Goal: Transaction & Acquisition: Obtain resource

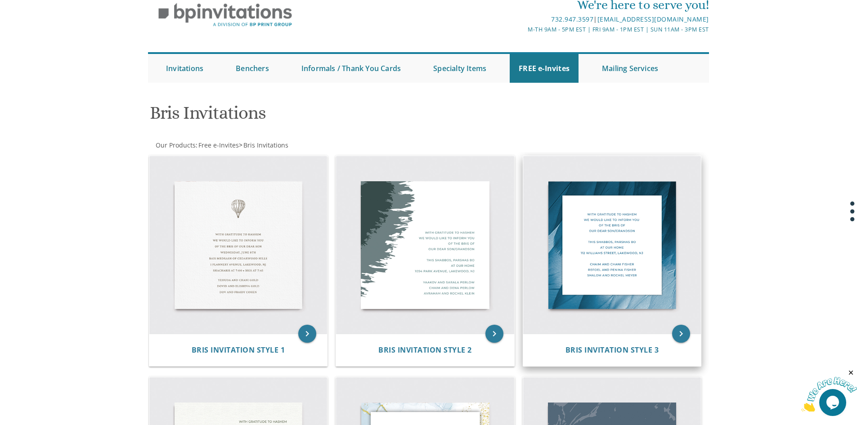
scroll to position [36, 0]
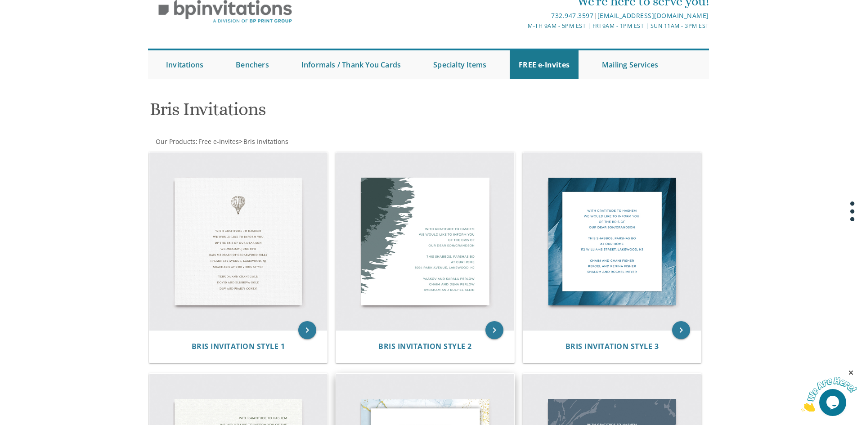
scroll to position [0, 0]
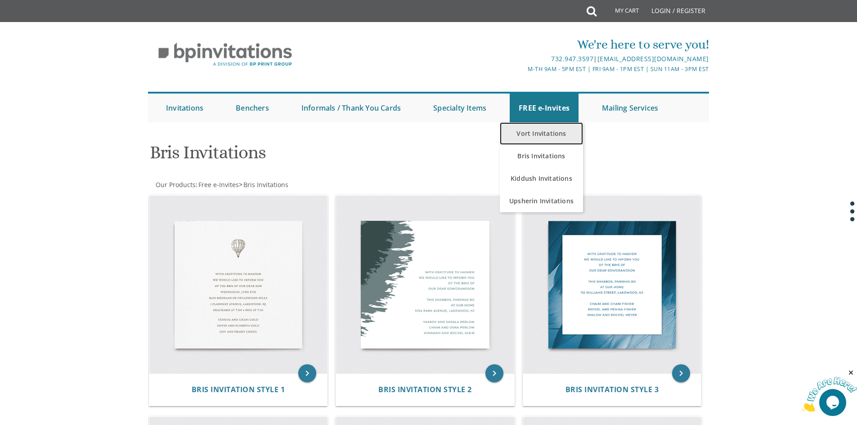
click at [540, 136] on link "Vort Invitations" at bounding box center [541, 133] width 83 height 22
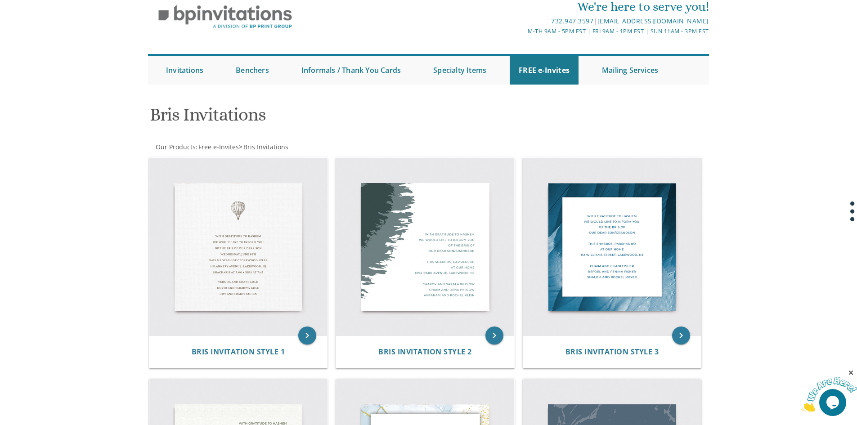
scroll to position [90, 0]
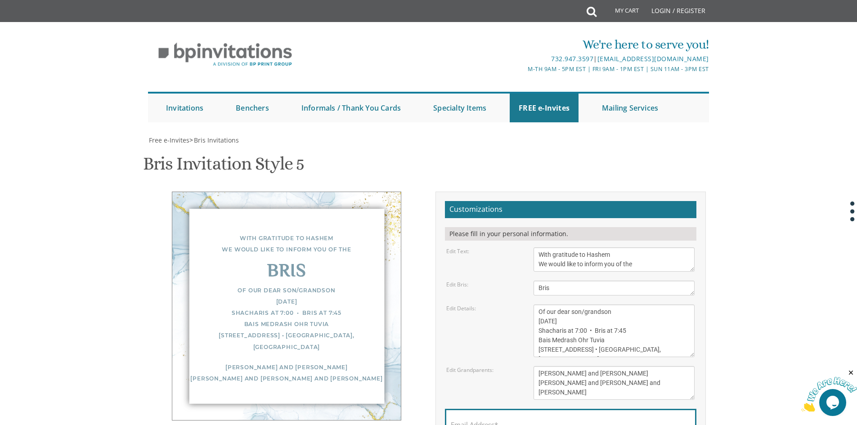
scroll to position [90, 0]
drag, startPoint x: 585, startPoint y: 200, endPoint x: 536, endPoint y: 199, distance: 49.5
click at [536, 281] on textarea "Bris" at bounding box center [613, 288] width 161 height 15
type textarea "ברית"
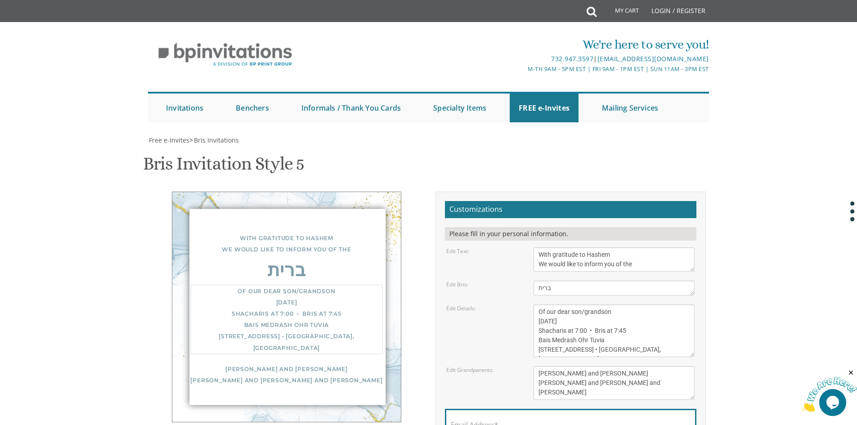
click at [657, 304] on textarea "Of our dear son/grandson Sunday, December 1st Shacharis at 7:00 • Bris at 7:45 …" at bounding box center [613, 330] width 161 height 53
drag, startPoint x: 626, startPoint y: 162, endPoint x: 550, endPoint y: 172, distance: 77.0
click at [549, 247] on textarea "With gratitude to Hashem We would like to inform you of the" at bounding box center [613, 259] width 161 height 24
click at [550, 247] on textarea "With gratitude to Hashem We would like to inform you of the" at bounding box center [613, 259] width 161 height 24
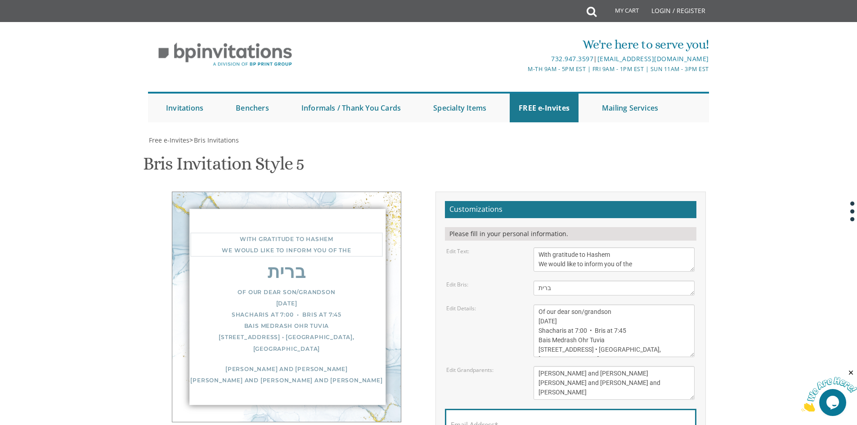
drag, startPoint x: 550, startPoint y: 171, endPoint x: 550, endPoint y: 149, distance: 22.5
click at [550, 201] on form "Customizations Please fill in your personal information. Edit Text: With gratit…" at bounding box center [570, 340] width 251 height 278
paste textarea "מתוך שבח והודאה לבורא העולם על כל הטוב אשר גמלנו ובפרט בהולדת בנינו בכורינו/נכד…"
type textarea "מתוך שבח והודאה לבורא העולם על כל הטוב אשר גמלנו ובפרט בהולדת בנינו בכורינו/נכד…"
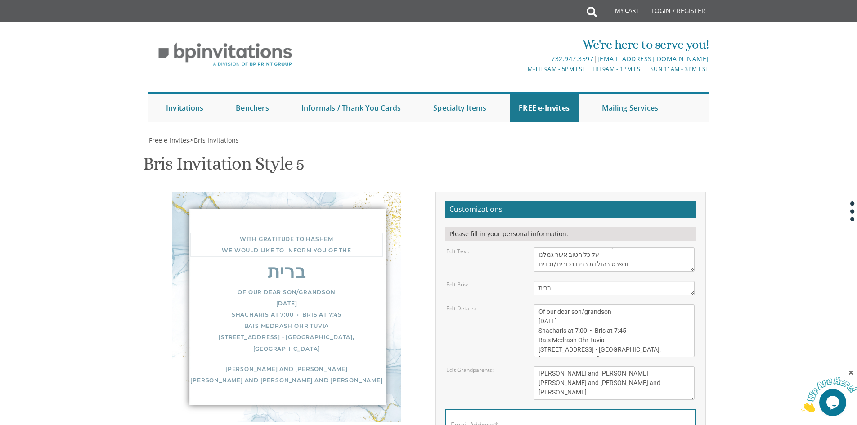
click at [617, 281] on textarea "Bris" at bounding box center [613, 288] width 161 height 15
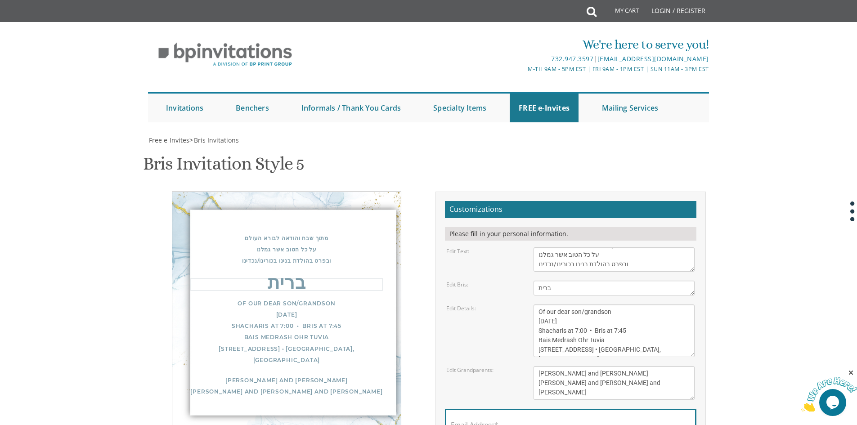
click at [603, 304] on textarea "Of our dear son/grandson Sunday, December 1st Shacharis at 7:00 • Bris at 7:45 …" at bounding box center [613, 330] width 161 height 53
drag, startPoint x: 603, startPoint y: 261, endPoint x: 528, endPoint y: 217, distance: 86.8
click at [528, 304] on div "Of our dear son/grandson Sunday, December 1st Shacharis at 7:00 • Bris at 7:45 …" at bounding box center [614, 330] width 174 height 53
paste textarea "הננו להודיע שהכנסתו לבריתו של אברהם אבינו תתקיים בעזהי"ת ביום שני ט"ו אלול בישי…"
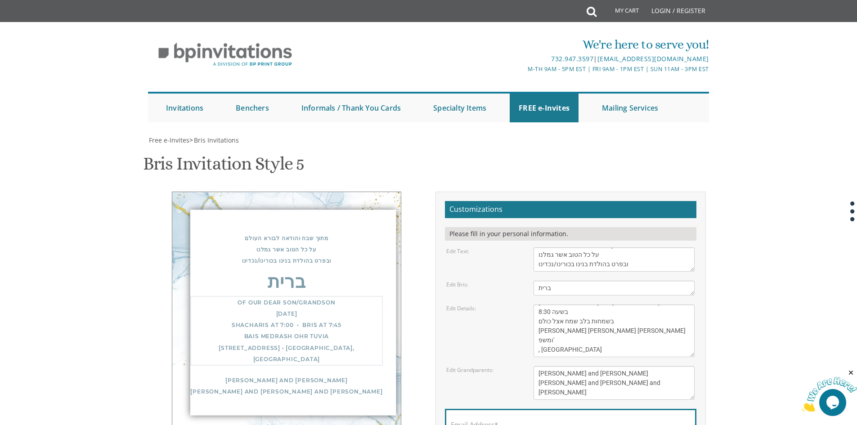
drag, startPoint x: 541, startPoint y: 259, endPoint x: 509, endPoint y: 259, distance: 31.9
click at [509, 304] on div "Edit Details: Of our dear son/grandson Sunday, December 1st Shacharis at 7:00 •…" at bounding box center [570, 330] width 262 height 53
type textarea "הננו להודיע שהכנסתו לבריתו של אברהם אבינו תתקיים בעזהי"ת ביום שני ט"ו אלול בישי…"
click at [610, 281] on textarea "Bris" at bounding box center [613, 288] width 161 height 15
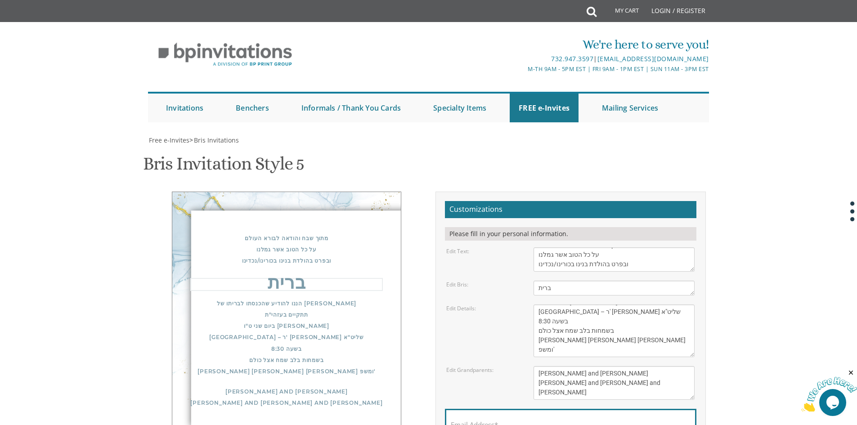
scroll to position [45, 0]
drag, startPoint x: 617, startPoint y: 350, endPoint x: 525, endPoint y: 318, distance: 97.1
click at [525, 318] on form "Customizations Please fill in your personal information. Edit Text: With gratit…" at bounding box center [570, 340] width 251 height 278
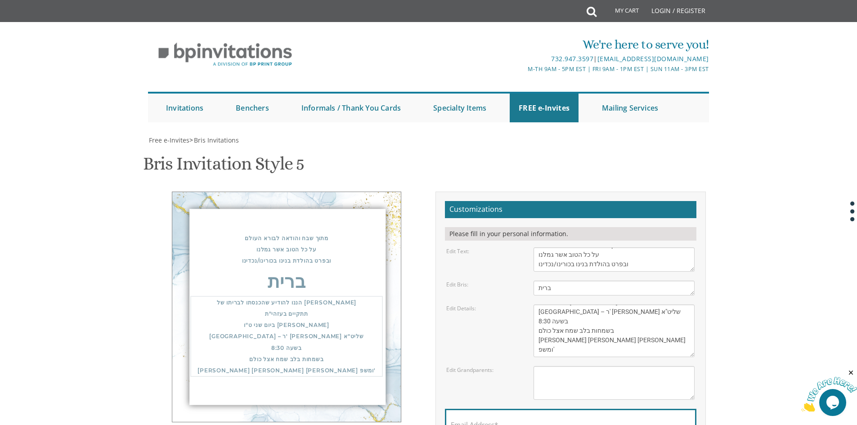
drag, startPoint x: 557, startPoint y: 288, endPoint x: 525, endPoint y: 288, distance: 31.5
click at [526, 304] on div "Edit Details: Of our dear son/grandson Sunday, December 1st Shacharis at 7:00 •…" at bounding box center [570, 330] width 262 height 53
drag, startPoint x: 602, startPoint y: 294, endPoint x: 572, endPoint y: 289, distance: 30.2
click at [595, 304] on textarea "Of our dear son/grandson Sunday, December 1st Shacharis at 7:00 • Bris at 7:45 …" at bounding box center [613, 330] width 161 height 53
click at [601, 304] on textarea "Of our dear son/grandson Sunday, December 1st Shacharis at 7:00 • Bris at 7:45 …" at bounding box center [613, 330] width 161 height 53
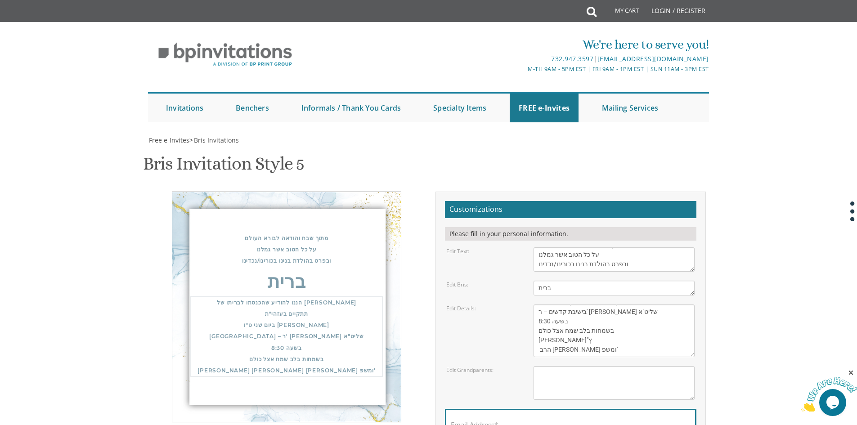
click at [599, 304] on textarea "Of our dear son/grandson Sunday, December 1st Shacharis at 7:00 • Bris at 7:45 …" at bounding box center [613, 330] width 161 height 53
click at [602, 304] on textarea "Of our dear son/grandson Sunday, December 1st Shacharis at 7:00 • Bris at 7:45 …" at bounding box center [613, 330] width 161 height 53
click at [599, 304] on textarea "Of our dear son/grandson Sunday, December 1st Shacharis at 7:00 • Bris at 7:45 …" at bounding box center [613, 330] width 161 height 53
click at [601, 366] on textarea "Yisroel and Chana Green Eli and Rena Green Moshe and Leba Kaplan" at bounding box center [613, 383] width 161 height 34
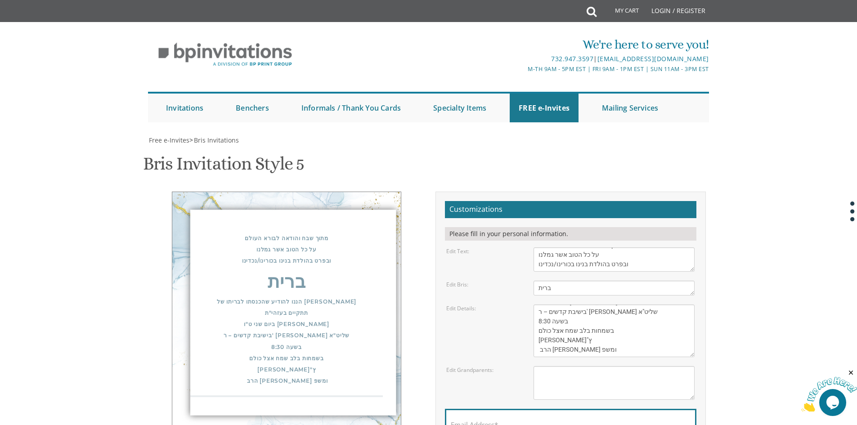
click at [541, 304] on textarea "Of our dear son/grandson Sunday, December 1st Shacharis at 7:00 • Bris at 7:45 …" at bounding box center [613, 330] width 161 height 53
click at [617, 366] on textarea "Yisroel and Chana Green Eli and Rena Green Moshe and Leba Kaplan" at bounding box center [613, 383] width 161 height 34
drag, startPoint x: 632, startPoint y: 313, endPoint x: 663, endPoint y: 314, distance: 31.5
click at [663, 314] on textarea "Of our dear son/grandson Sunday, December 1st Shacharis at 7:00 • Bris at 7:45 …" at bounding box center [613, 330] width 161 height 53
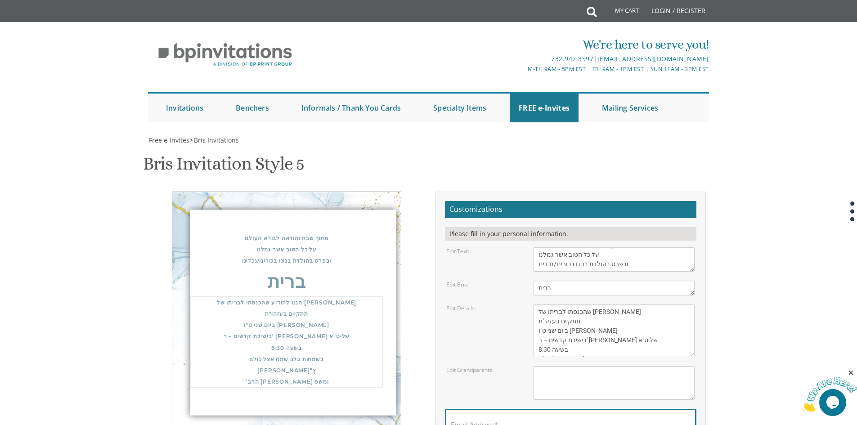
type textarea "שהכנסתו לבריתו של אברהם אבינו תתקיים בעזהי"ת ביום שני ט"ו אלול בישיבת קדשים – ר…"
click at [538, 264] on textarea "With gratitude to Hashem We would like to inform you of the" at bounding box center [613, 259] width 161 height 24
click at [637, 262] on textarea "With gratitude to Hashem We would like to inform you of the" at bounding box center [613, 259] width 161 height 24
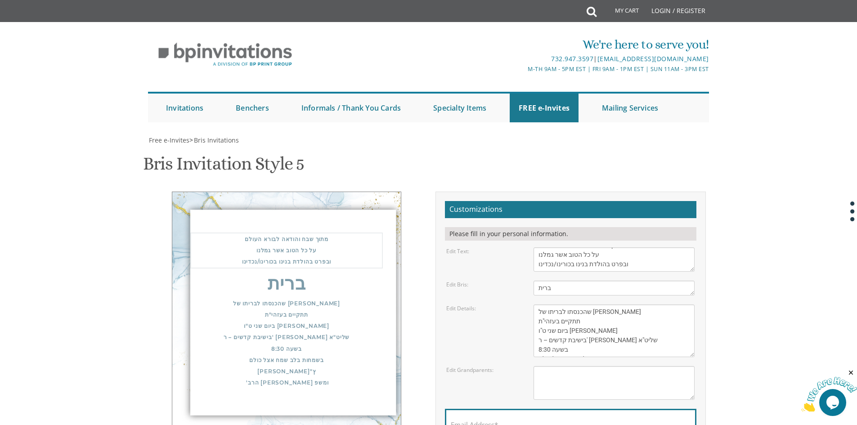
paste textarea "הננו להודיע"
type textarea "מתוך שבח והודאה לבורא העולם על כל הטוב אשר גמלנו ובפרט בהולדת בנינו בכורינו/נכד…"
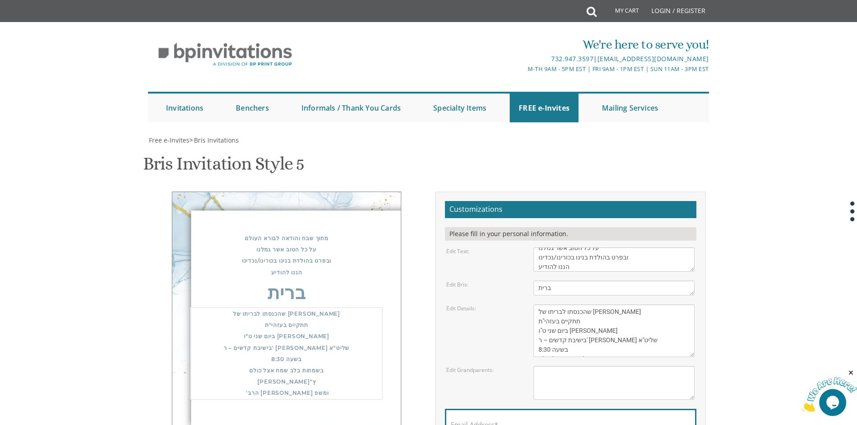
drag, startPoint x: 625, startPoint y: 311, endPoint x: 532, endPoint y: 301, distance: 93.2
click at [534, 302] on form "Customizations Please fill in your personal information. Edit Text: With gratit…" at bounding box center [570, 340] width 251 height 278
type textarea "תתקיים בעזהי"ת ביום שני ט"ו אלול בישיבת קדשים – ר' צבי קפלן שליט"א בשעה 8:30 בש…"
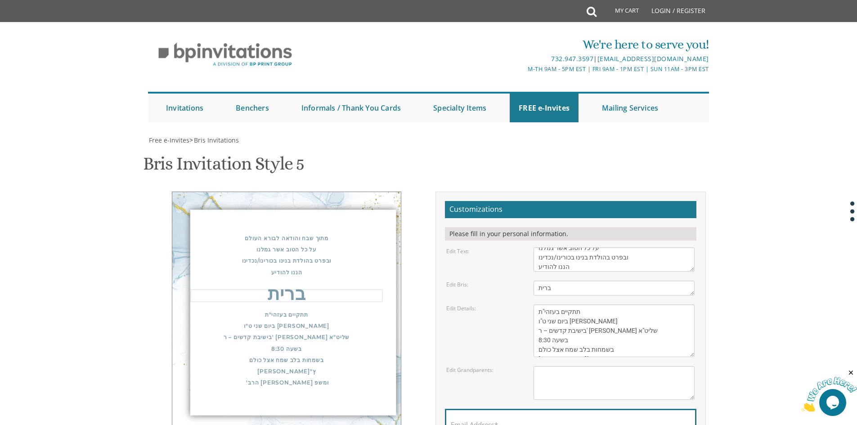
click at [593, 288] on textarea "Bris" at bounding box center [613, 288] width 161 height 15
click at [592, 288] on textarea "Bris" at bounding box center [613, 288] width 161 height 15
paste textarea "שהכנסתו לבריתו של אברהם אבינו"
type textarea "שהכנסתו לבריתו של אברהם אבינו"
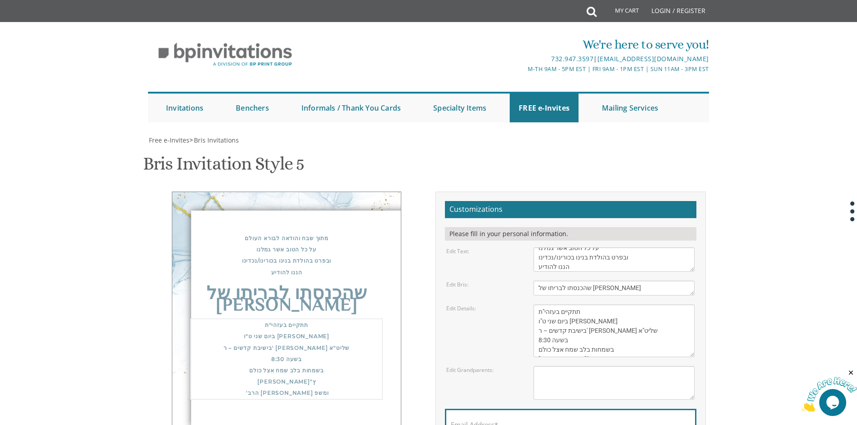
click at [595, 310] on textarea "Of our dear son/grandson Sunday, December 1st Shacharis at 7:00 • Bris at 7:45 …" at bounding box center [613, 330] width 161 height 53
click at [634, 335] on textarea "Of our dear son/grandson Sunday, December 1st Shacharis at 7:00 • Bris at 7:45 …" at bounding box center [613, 330] width 161 height 53
click at [636, 324] on textarea "Of our dear son/grandson Sunday, December 1st Shacharis at 7:00 • Bris at 7:45 …" at bounding box center [613, 330] width 161 height 53
drag, startPoint x: 638, startPoint y: 288, endPoint x: 529, endPoint y: 292, distance: 108.4
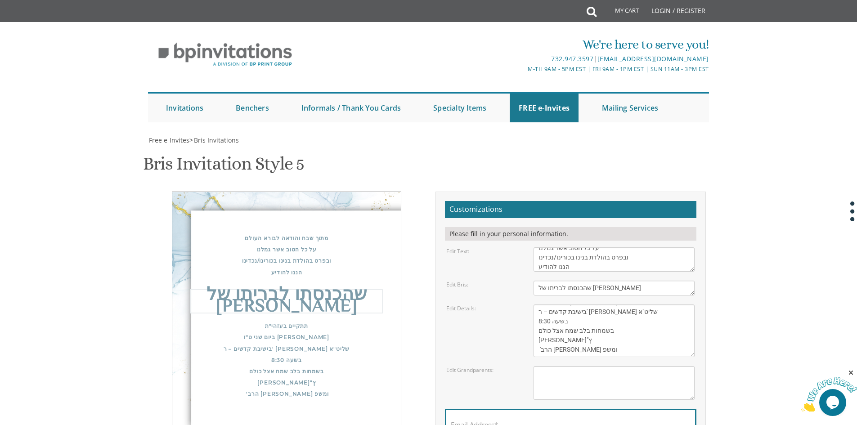
click at [529, 292] on div "Bris" at bounding box center [614, 288] width 174 height 15
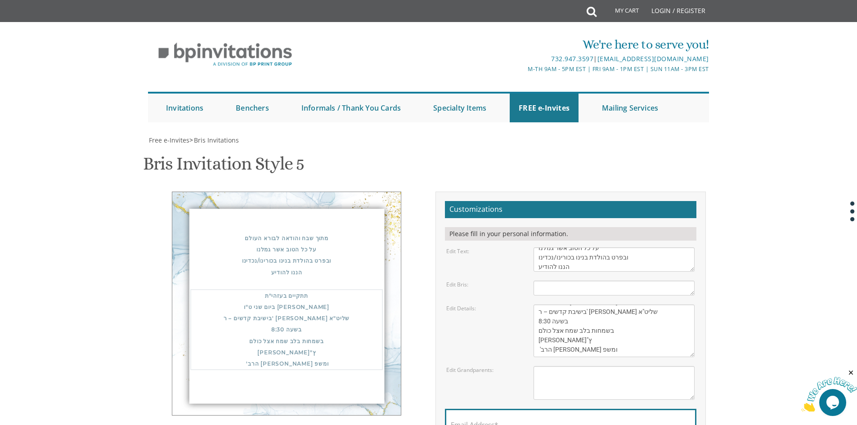
drag, startPoint x: 585, startPoint y: 320, endPoint x: 556, endPoint y: 379, distance: 65.8
click at [556, 378] on form "Customizations Please fill in your personal information. Edit Text: With gratit…" at bounding box center [570, 340] width 251 height 278
click at [585, 249] on textarea "With gratitude to Hashem We would like to inform you of the" at bounding box center [613, 259] width 161 height 24
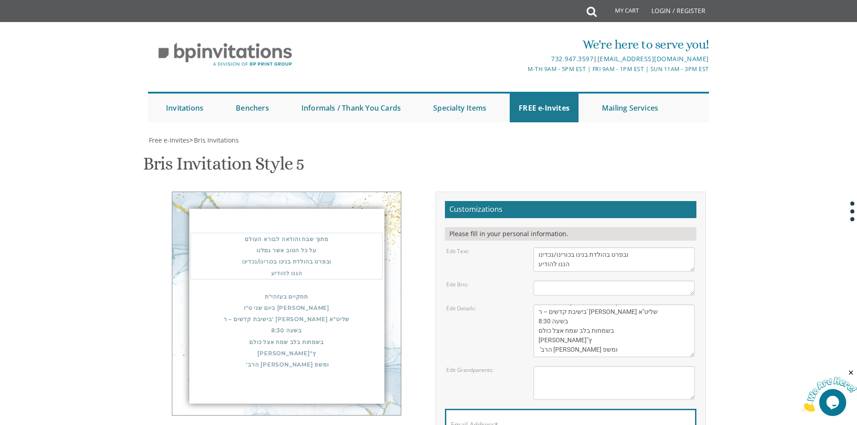
drag, startPoint x: 585, startPoint y: 249, endPoint x: 599, endPoint y: 326, distance: 78.1
click at [599, 326] on form "Customizations Please fill in your personal information. Edit Text: With gratit…" at bounding box center [570, 340] width 251 height 278
paste textarea "כי השלום זכר יתקיים בעז"ה יתברך בליל שבת קודש פרשת כי תצא בבית משפחת גליק רח' ס…"
type textarea "מתוך שבח והודאה לבורא העולם על כל הטוב אשר גמלנו ובפרט בהולדת בנינו בכורינו/נכד…"
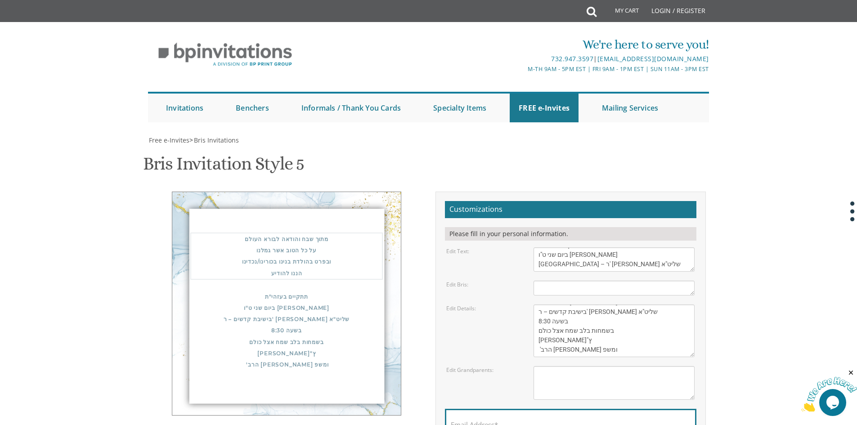
click at [585, 330] on textarea "Of our dear son/grandson Sunday, December 1st Shacharis at 7:00 • Bris at 7:45 …" at bounding box center [613, 330] width 161 height 53
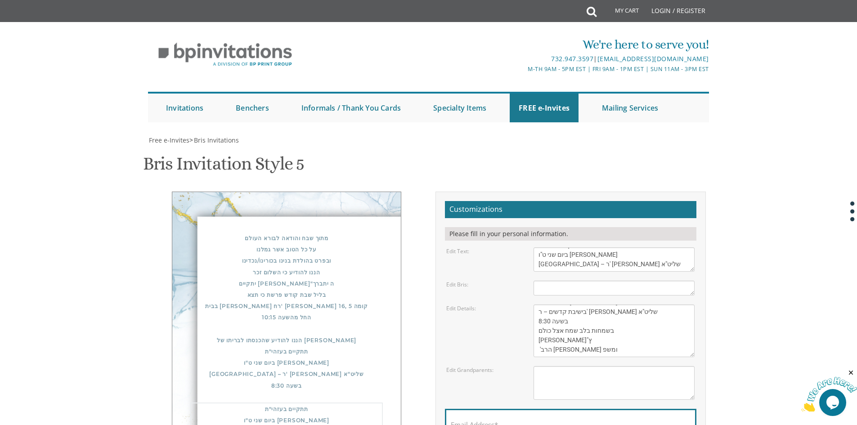
scroll to position [0, 0]
drag, startPoint x: 597, startPoint y: 339, endPoint x: 542, endPoint y: 283, distance: 78.2
click at [542, 283] on form "Customizations Please fill in your personal information. Edit Text: With gratit…" at bounding box center [570, 340] width 251 height 278
click at [596, 366] on textarea "Yisroel and Chana Green Eli and Rena Green Moshe and Leba Kaplan" at bounding box center [613, 383] width 161 height 34
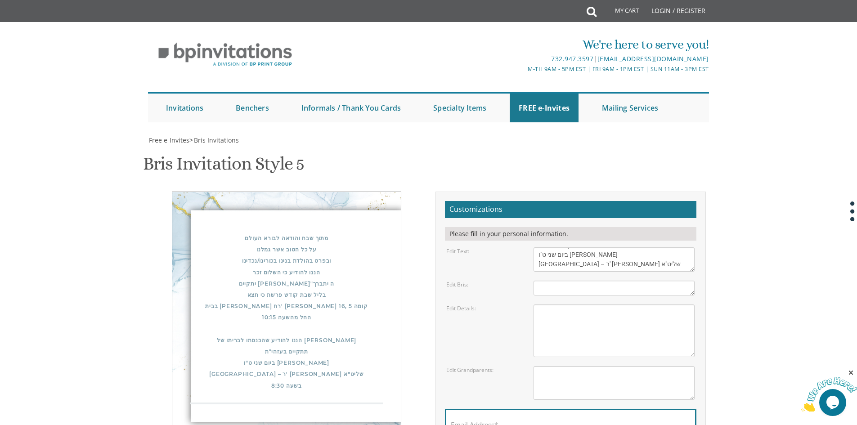
scroll to position [135, 0]
click at [378, 232] on div "מתוך שבח והודאה לבורא העולם על כל הטוב אשר גמלנו ובפרט בהולדת בנינו בכורינו/נכד…" at bounding box center [286, 311] width 192 height 159
click at [376, 192] on div "מתוך שבח והודאה לבורא העולם על כל הטוב אשר גמלנו ובפרט בהולדת בנינו בכורינו/נכד…" at bounding box center [286, 315] width 229 height 247
click at [361, 192] on div "מתוך שבח והודאה לבורא העולם על כל הטוב אשר גמלנו ובפרט בהולדת בנינו בכורינו/נכד…" at bounding box center [286, 315] width 229 height 247
drag, startPoint x: 364, startPoint y: 83, endPoint x: 353, endPoint y: 60, distance: 25.9
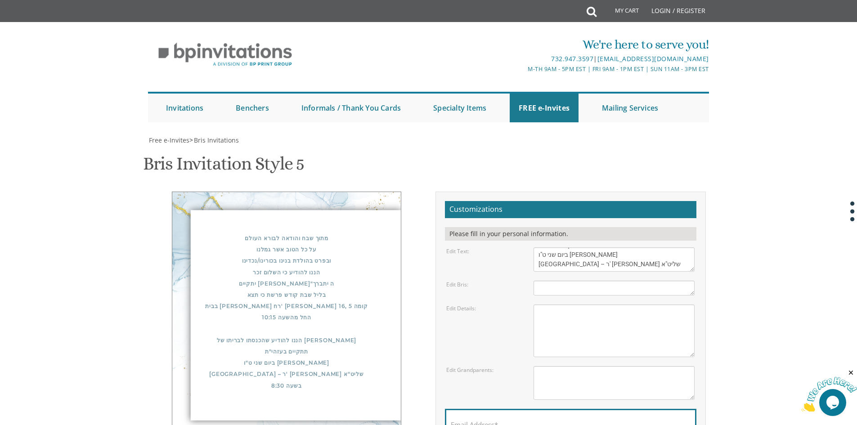
click at [337, 192] on div "מתוך שבח והודאה לבורא העולם על כל הטוב אשר גמלנו ובפרט בהולדת בנינו בכורינו/נכד…" at bounding box center [286, 315] width 229 height 247
drag, startPoint x: 353, startPoint y: 60, endPoint x: 349, endPoint y: 72, distance: 13.1
click at [349, 192] on div "מתוך שבח והודאה לבורא העולם על כל הטוב אשר גמלנו ובפרט בהולדת בנינו בכורינו/נכד…" at bounding box center [286, 315] width 229 height 247
click at [583, 304] on textarea "Of our dear son/grandson Sunday, December 1st Shacharis at 7:00 • Bris at 7:45 …" at bounding box center [613, 330] width 161 height 53
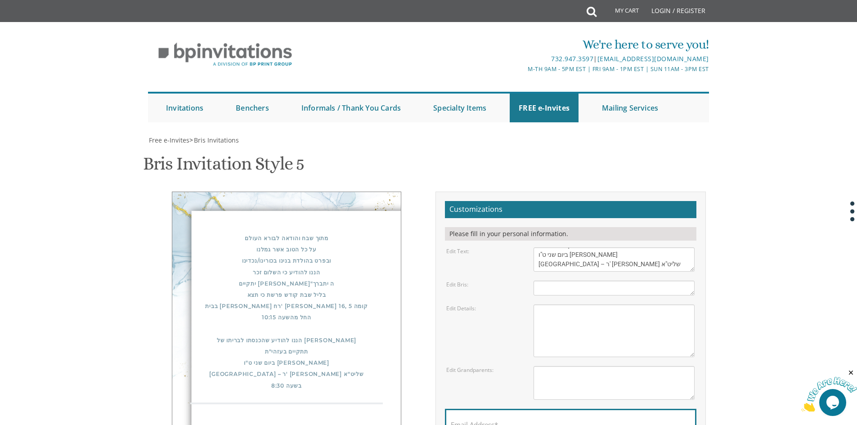
click at [557, 247] on textarea "With gratitude to Hashem We would like to inform you of the" at bounding box center [613, 259] width 161 height 24
drag, startPoint x: 557, startPoint y: 85, endPoint x: 556, endPoint y: 53, distance: 31.9
click at [556, 201] on form "Customizations Please fill in your personal information. Edit Text: With gratit…" at bounding box center [570, 340] width 251 height 278
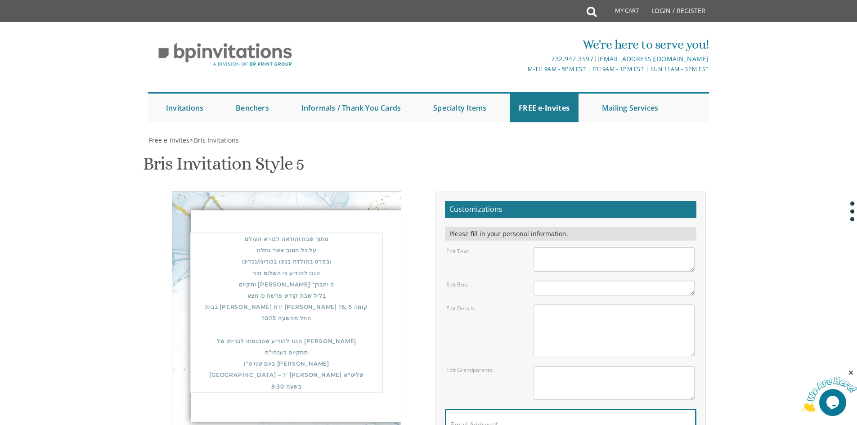
click at [555, 304] on textarea "Of our dear son/grandson Sunday, December 1st Shacharis at 7:00 • Bris at 7:45 …" at bounding box center [613, 330] width 161 height 53
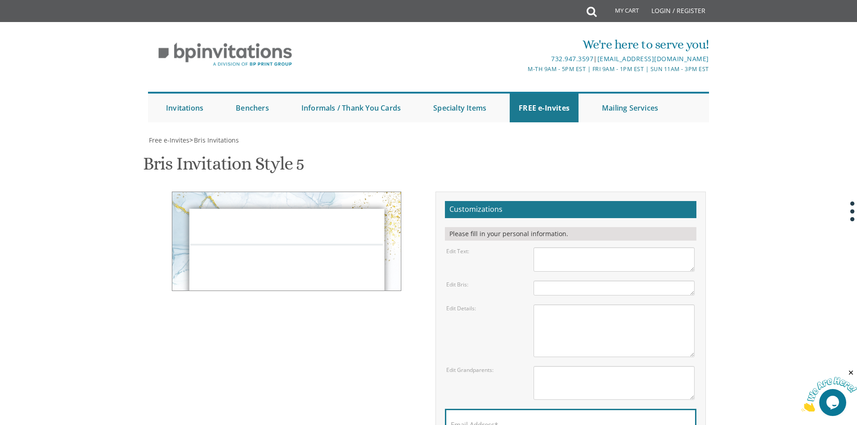
paste textarea "מתוך שבח והודאה לבורא העולם על כל הטוב אשר גמלנו ובפרט בהולדת בנינו בכורינו/נכד…"
type textarea "מתוך שבח והודאה לבורא העולם על כל הטוב אשר גמלנו ובפרט בהולדת בנינו בכורינו/נכד…"
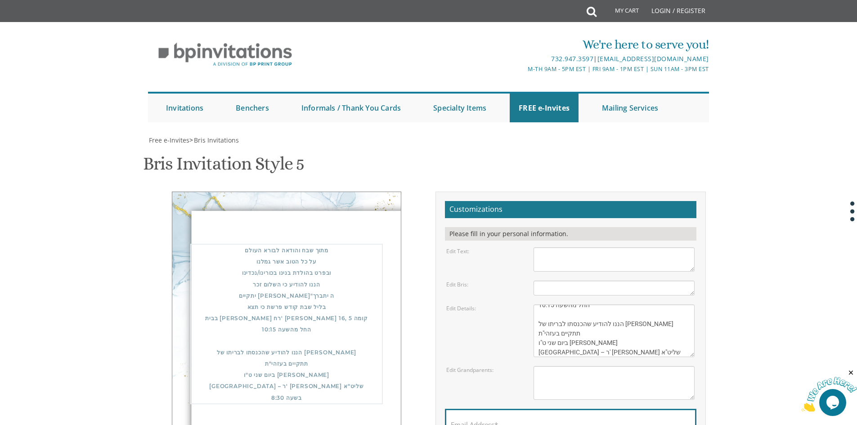
click at [642, 304] on textarea "Of our dear son/grandson Sunday, December 1st Shacharis at 7:00 • Bris at 7:45 …" at bounding box center [613, 330] width 161 height 53
click at [674, 304] on textarea "Of our dear son/grandson Sunday, December 1st Shacharis at 7:00 • Bris at 7:45 …" at bounding box center [613, 330] width 161 height 53
click at [673, 304] on textarea "Of our dear son/grandson Sunday, December 1st Shacharis at 7:00 • Bris at 7:45 …" at bounding box center [613, 330] width 161 height 53
click at [613, 366] on textarea "Yisroel and Chana Green Eli and Rena Green Moshe and Leba Kaplan" at bounding box center [613, 383] width 161 height 34
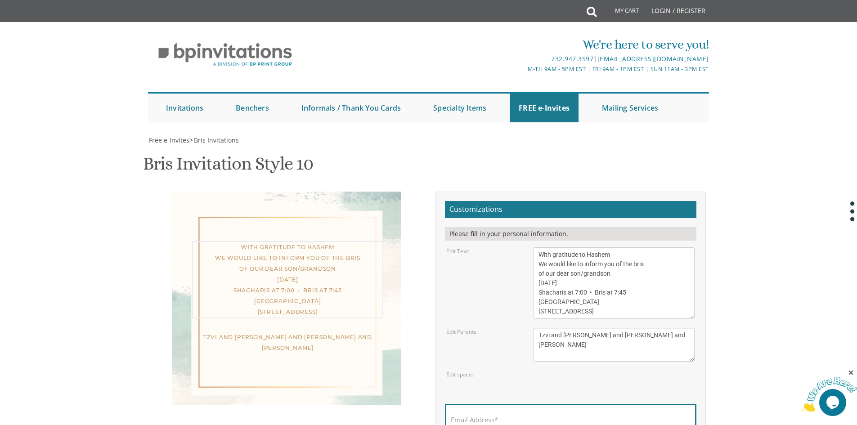
drag, startPoint x: 632, startPoint y: 219, endPoint x: 528, endPoint y: 157, distance: 121.2
click at [531, 247] on div "With gratitude to Hashem We would like to inform you of the bris of our dear so…" at bounding box center [614, 282] width 174 height 71
paste textarea "מתוך שבח והודאה לבורא העולם על כל הטוב אשר גמלנו ובפרט בהולדת בנינו בכורינו/נכד…"
type textarea "מתוך שבח והודאה לבורא העולם על כל הטוב אשר גמלנו ובפרט בהולדת בנינו בכורינו/נכד…"
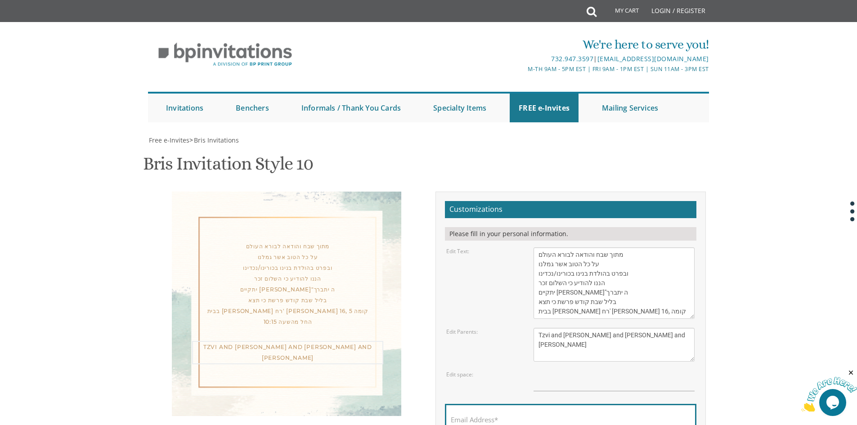
click at [648, 328] on textarea "Tzvi and Miriam Cohen Aryeh and Fraidy Cohen Eliyahu and Nechama David" at bounding box center [613, 345] width 161 height 34
click at [564, 371] on input "text" at bounding box center [613, 381] width 161 height 21
drag, startPoint x: 371, startPoint y: 239, endPoint x: 371, endPoint y: 246, distance: 7.2
click at [371, 362] on div at bounding box center [287, 379] width 191 height 34
click at [548, 371] on input "text" at bounding box center [613, 381] width 161 height 21
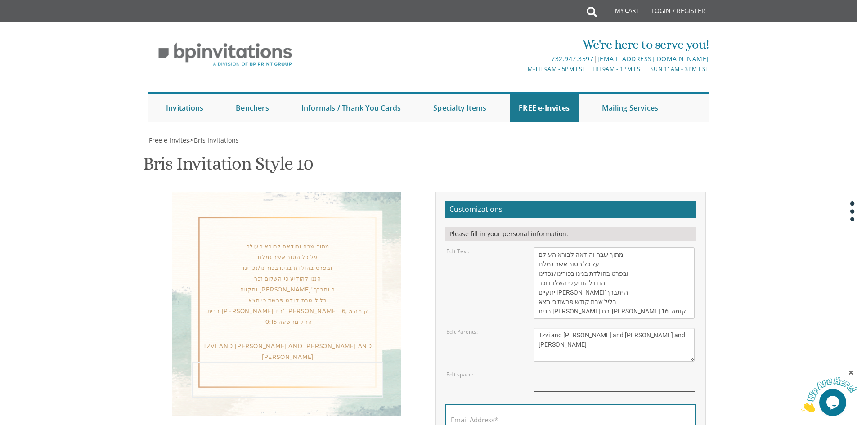
click at [560, 371] on input "text" at bounding box center [613, 381] width 161 height 21
drag, startPoint x: 629, startPoint y: 220, endPoint x: 475, endPoint y: 176, distance: 159.4
click at [476, 201] on form "Customizations Please fill in your personal information. Edit Text: Edit Parent…" at bounding box center [570, 337] width 251 height 273
click at [606, 371] on input "text" at bounding box center [613, 381] width 161 height 21
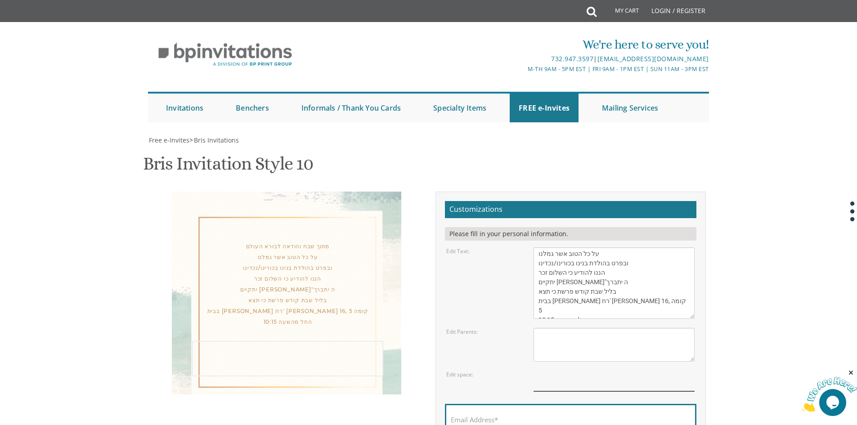
scroll to position [19, 0]
drag, startPoint x: 660, startPoint y: 159, endPoint x: 534, endPoint y: 160, distance: 126.4
click at [534, 247] on textarea "With gratitude to Hashem We would like to inform you of the bris of our dear so…" at bounding box center [613, 282] width 161 height 71
click at [559, 247] on textarea "With gratitude to Hashem We would like to inform you of the bris of our dear so…" at bounding box center [613, 282] width 161 height 71
drag, startPoint x: 539, startPoint y: 168, endPoint x: 628, endPoint y: 158, distance: 89.6
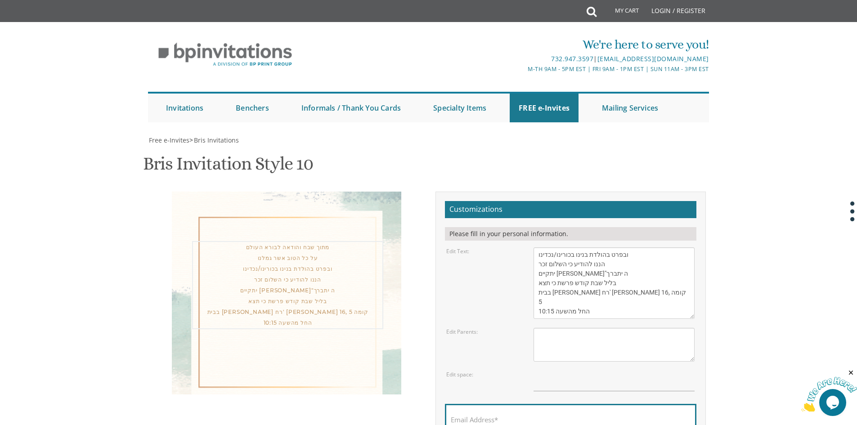
click at [628, 247] on textarea "With gratitude to Hashem We would like to inform you of the bris of our dear so…" at bounding box center [613, 282] width 161 height 71
drag, startPoint x: 628, startPoint y: 158, endPoint x: 626, endPoint y: 167, distance: 9.2
click at [626, 247] on textarea "With gratitude to Hashem We would like to inform you of the bris of our dear so…" at bounding box center [613, 282] width 161 height 71
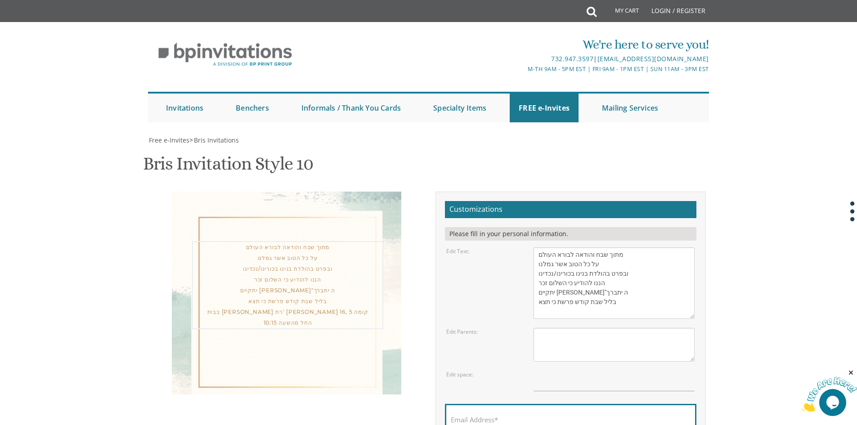
scroll to position [0, 0]
type textarea "מתוך שבח והודאה לבורא העולם על כל הטוב אשר גמלנו ובפרט בהולדת בנינו בכורינו/נכד…"
click at [579, 328] on textarea "Tzvi and Miriam Cohen Aryeh and Fraidy Cohen Eliyahu and Nechama David" at bounding box center [613, 345] width 161 height 34
paste textarea "בבית משפחת גליק רח' סורוצקין 16, קומה 5 החל מהשעה 10:15"
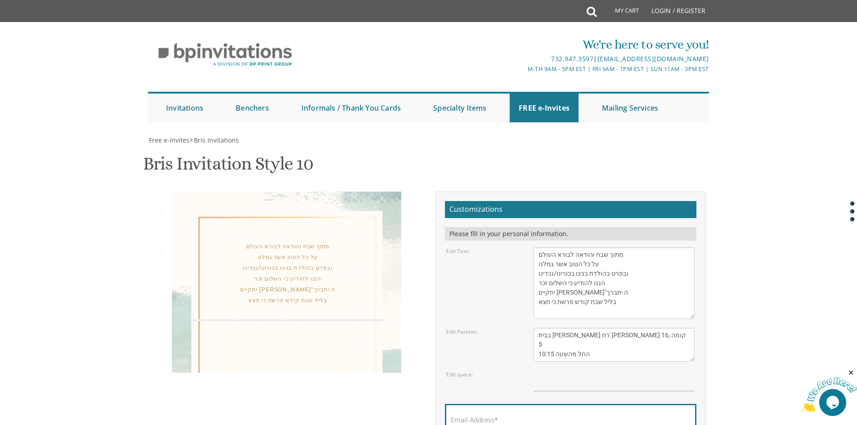
click at [652, 328] on textarea "Tzvi and Miriam Cohen Aryeh and Fraidy Cohen Eliyahu and Nechama David" at bounding box center [613, 345] width 161 height 34
type textarea "בבית משפחת גליק רח' סורוצקין 16, קומה 5 החל מהשעה 10:15"
click at [588, 371] on input "text" at bounding box center [613, 381] width 161 height 21
click at [625, 247] on textarea "With gratitude to Hashem We would like to inform you of the bris of our dear so…" at bounding box center [613, 282] width 161 height 71
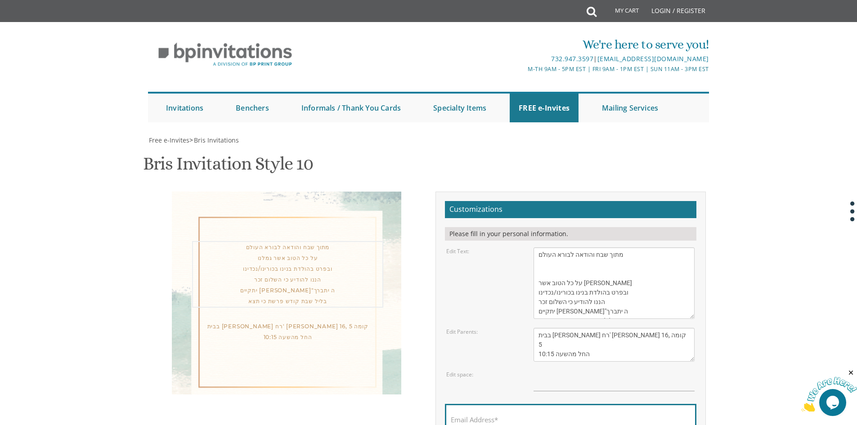
type textarea "מתוך שבח והודאה לבורא העולם על כל הטוב אשר גמלנו ובפרט בהולדת בנינו בכורינו/נכד…"
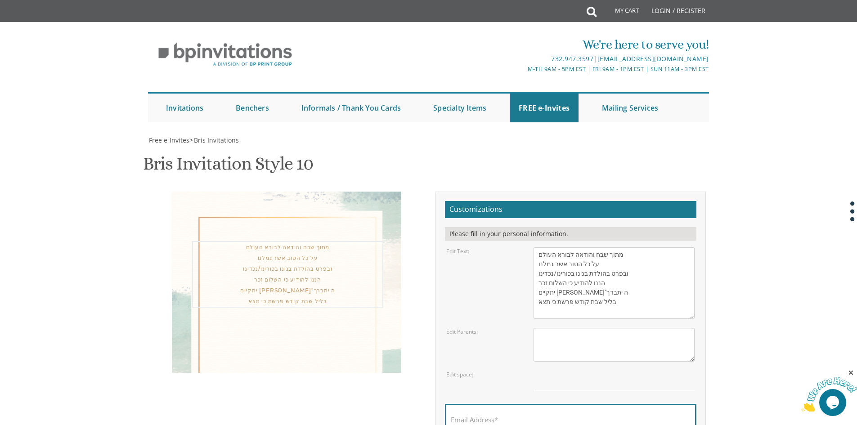
click at [538, 247] on textarea "With gratitude to Hashem We would like to inform you of the bris of our dear so…" at bounding box center [613, 282] width 161 height 71
type textarea "מתוך שבח והודאה לבורא העולם על כל הטוב אשר גמלנו ובפרט בהולדת בנינו בכורינו/נכד…"
click at [596, 328] on textarea "Tzvi and Miriam Cohen Aryeh and Fraidy Cohen Eliyahu and Nechama David" at bounding box center [613, 345] width 161 height 34
paste textarea "בבית משפחת גליק רח' סורוצקין 16, קומה 5 החל מהשעה 10:15"
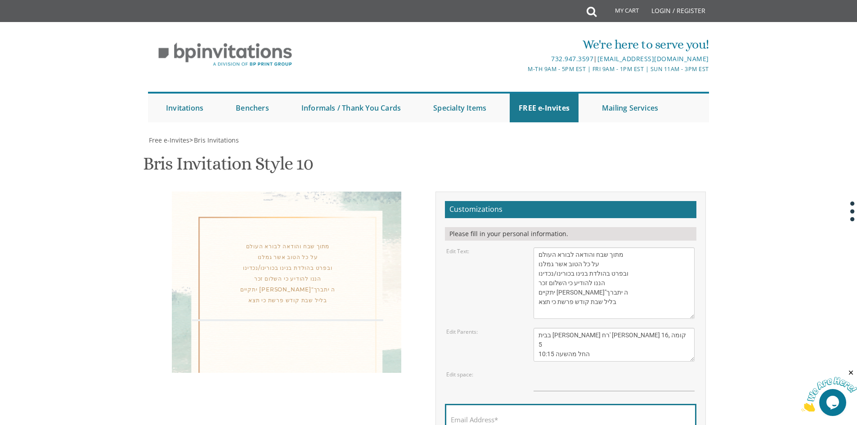
click at [647, 328] on textarea "Tzvi and Miriam Cohen Aryeh and Fraidy Cohen Eliyahu and Nechama David" at bounding box center [613, 345] width 161 height 34
type textarea "בבית משפחת גליק רח' סורוצקין 16, קומה 5 החל מהשעה 10:15"
click at [646, 247] on textarea "With gratitude to Hashem We would like to inform you of the bris of our dear so…" at bounding box center [613, 282] width 161 height 71
drag, startPoint x: 599, startPoint y: 143, endPoint x: 541, endPoint y: 137, distance: 57.4
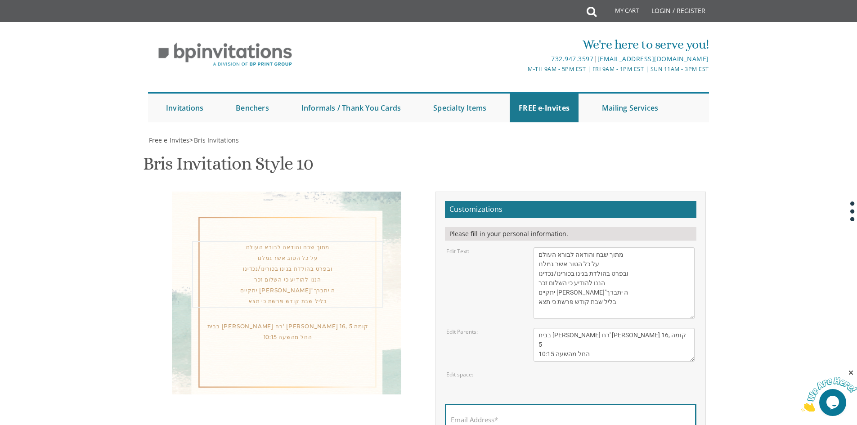
click at [541, 247] on textarea "With gratitude to Hashem We would like to inform you of the bris of our dear so…" at bounding box center [613, 282] width 161 height 71
click at [565, 247] on textarea "With gratitude to Hashem We would like to inform you of the bris of our dear so…" at bounding box center [613, 282] width 161 height 71
drag, startPoint x: 565, startPoint y: 123, endPoint x: 565, endPoint y: 134, distance: 11.2
click at [565, 247] on textarea "With gratitude to Hashem We would like to inform you of the bris of our dear so…" at bounding box center [613, 282] width 161 height 71
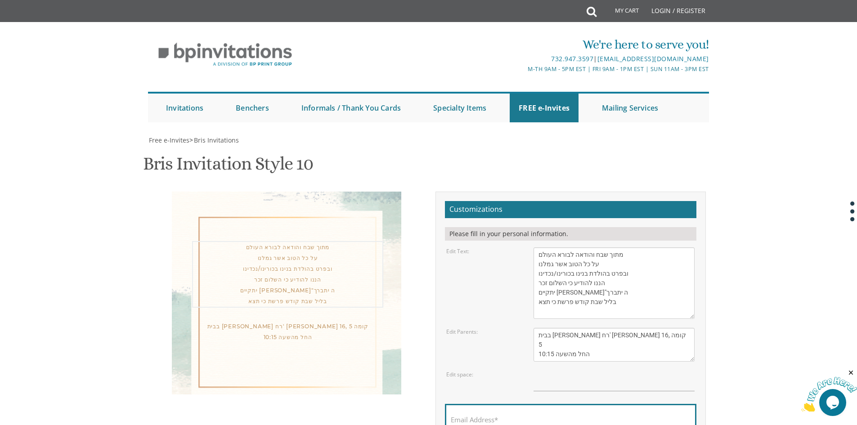
click at [601, 247] on textarea "With gratitude to Hashem We would like to inform you of the bris of our dear so…" at bounding box center [613, 282] width 161 height 71
click at [536, 247] on textarea "With gratitude to Hashem We would like to inform you of the bris of our dear so…" at bounding box center [613, 282] width 161 height 71
click at [628, 247] on textarea "With gratitude to Hashem We would like to inform you of the bris of our dear so…" at bounding box center [613, 282] width 161 height 71
click at [537, 247] on textarea "With gratitude to Hashem We would like to inform you of the bris of our dear so…" at bounding box center [613, 282] width 161 height 71
click at [633, 247] on textarea "With gratitude to Hashem We would like to inform you of the bris of our dear so…" at bounding box center [613, 282] width 161 height 71
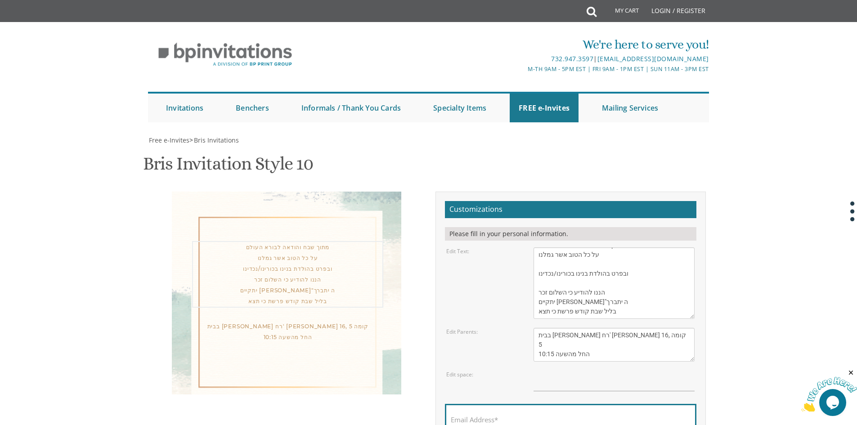
scroll to position [38, 0]
type textarea "מתוך שבח והודאה לבורא העולם על כל הטוב אשר גמלנו ובפרט בהולדת בנינו בכורינו/נכד…"
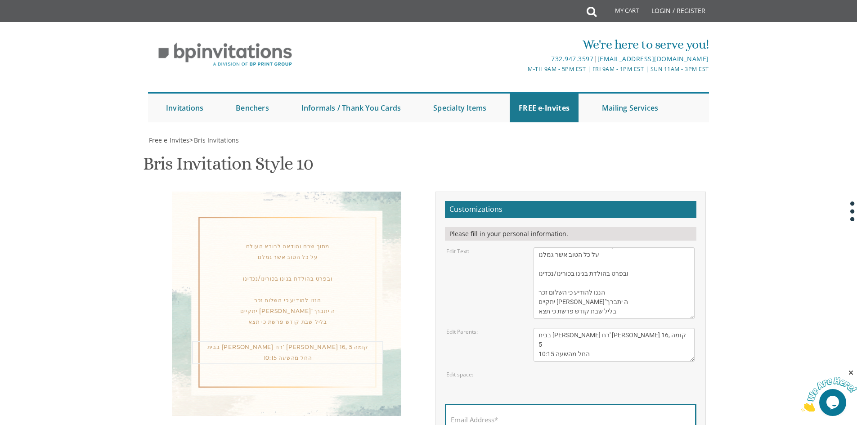
drag, startPoint x: 536, startPoint y: 176, endPoint x: 675, endPoint y: 163, distance: 140.0
click at [675, 328] on textarea "Tzvi and Miriam Cohen Aryeh and Fraidy Cohen Eliyahu and Nechama David" at bounding box center [613, 345] width 161 height 34
type textarea "בבית משפחת גליק רח' סורוצקין 16, קומה 5 החל מהשעה 10:15"
click at [628, 328] on textarea "Tzvi and Miriam Cohen Aryeh and Fraidy Cohen Eliyahu and Nechama David" at bounding box center [613, 345] width 161 height 34
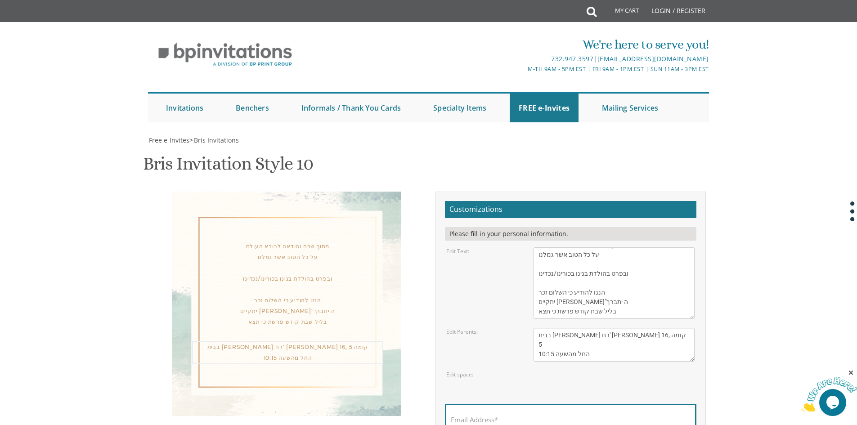
click at [628, 328] on textarea "Tzvi and Miriam Cohen Aryeh and Fraidy Cohen Eliyahu and Nechama David" at bounding box center [613, 345] width 161 height 34
drag, startPoint x: 628, startPoint y: 165, endPoint x: 629, endPoint y: 181, distance: 16.2
click at [629, 328] on textarea "Tzvi and Miriam Cohen Aryeh and Fraidy Cohen Eliyahu and Nechama David" at bounding box center [613, 345] width 161 height 34
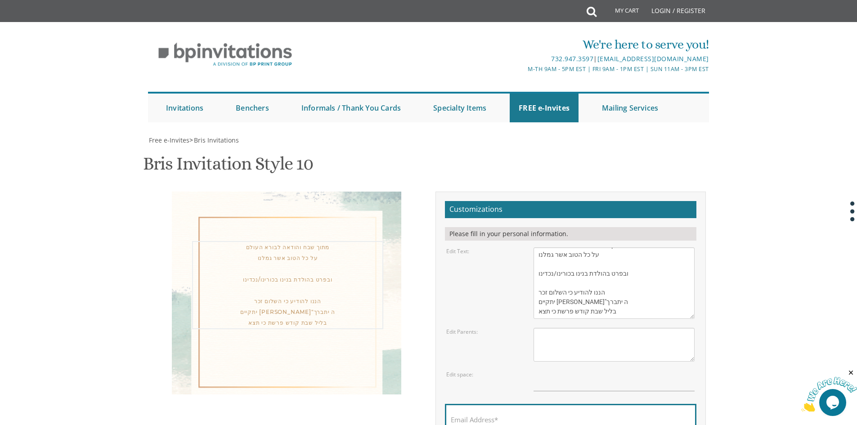
click at [615, 247] on textarea "With gratitude to Hashem We would like to inform you of the bris of our dear so…" at bounding box center [613, 282] width 161 height 71
paste textarea "בבית משפחת גליק רח' סורוצקין 16, קומה 5 החל מהשעה 10:15"
click at [616, 247] on textarea "With gratitude to Hashem We would like to inform you of the bris of our dear so…" at bounding box center [613, 282] width 161 height 71
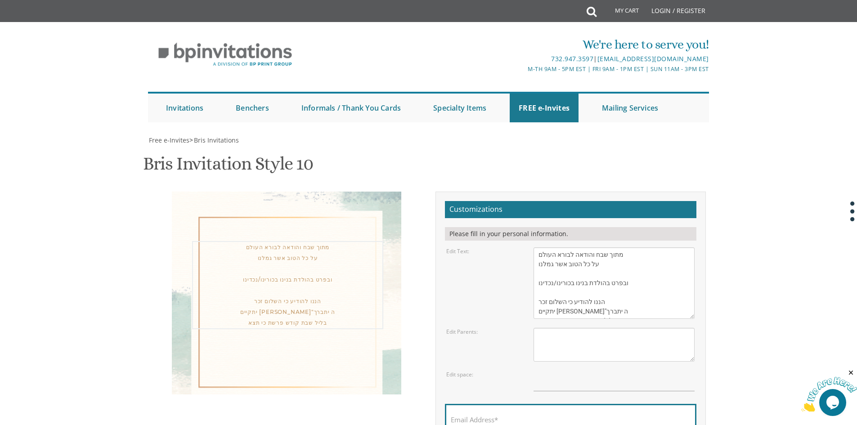
click at [584, 247] on textarea "With gratitude to Hashem We would like to inform you of the bris of our dear so…" at bounding box center [613, 282] width 161 height 71
type textarea "מתוך שבח והודאה לבורא העולם על כל הטוב אשר גמלנו ובפרט בהולדת בנינו בכורינו/נכד…"
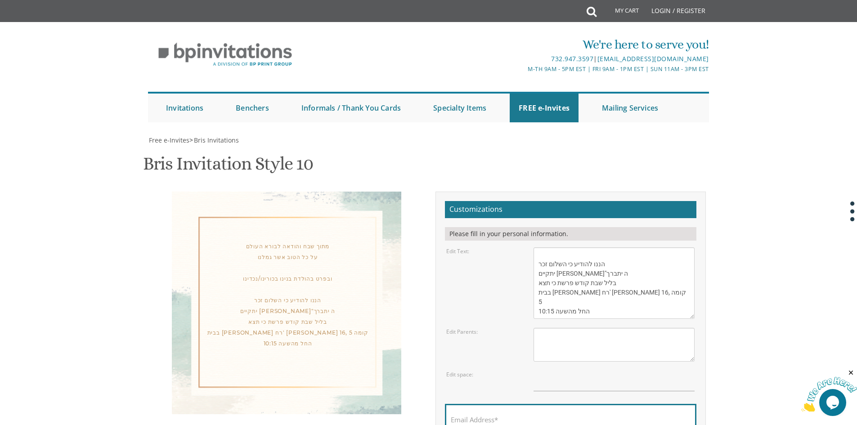
click at [307, 241] on div "מתוך שבח והודאה לבורא העולם על כל הטוב אשר גמלנו ובפרט בהולדת בנינו בכורינו/נכד…" at bounding box center [287, 295] width 191 height 108
click at [309, 241] on div "מתוך שבח והודאה לבורא העולם על כל הטוב אשר גמלנו ובפרט בהולדת בנינו בכורינו/נכד…" at bounding box center [287, 295] width 191 height 108
click at [300, 241] on div "מתוך שבח והודאה לבורא העולם על כל הטוב אשר גמלנו ובפרט בהולדת בנינו בכורינו/נכד…" at bounding box center [287, 295] width 191 height 108
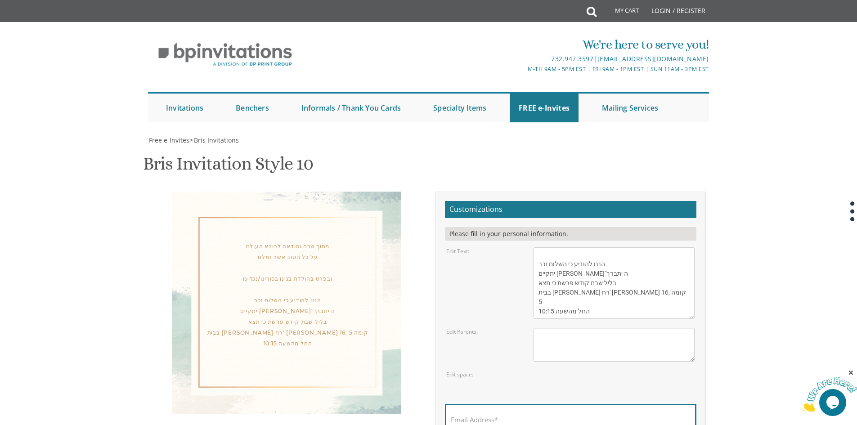
scroll to position [79, 0]
click at [588, 328] on textarea "Tzvi and Miriam Cohen Aryeh and Fraidy Cohen Eliyahu and Nechama David" at bounding box center [613, 345] width 161 height 34
paste textarea "בשמחות בלב שמח אצל כולם אליהו כ"ץ ורעיתו הרב מנחם גליק ומשפ'"
drag, startPoint x: 556, startPoint y: 266, endPoint x: 529, endPoint y: 265, distance: 27.4
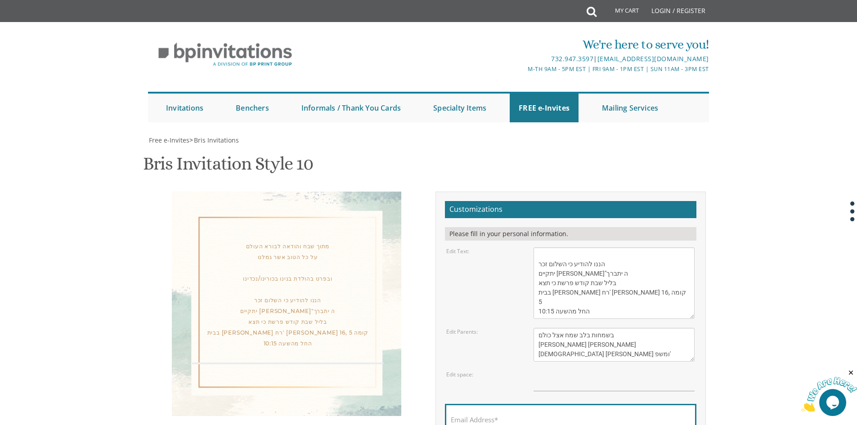
click at [530, 328] on div "Tzvi and Miriam Cohen Aryeh and Fraidy Cohen Eliyahu and Nechama David" at bounding box center [614, 345] width 174 height 34
click at [641, 328] on textarea "Tzvi and Miriam Cohen Aryeh and Fraidy Cohen Eliyahu and Nechama David" at bounding box center [613, 345] width 161 height 34
drag, startPoint x: 556, startPoint y: 264, endPoint x: 540, endPoint y: 269, distance: 17.5
click at [540, 328] on textarea "Tzvi and Miriam Cohen Aryeh and Fraidy Cohen Eliyahu and Nechama David" at bounding box center [613, 345] width 161 height 34
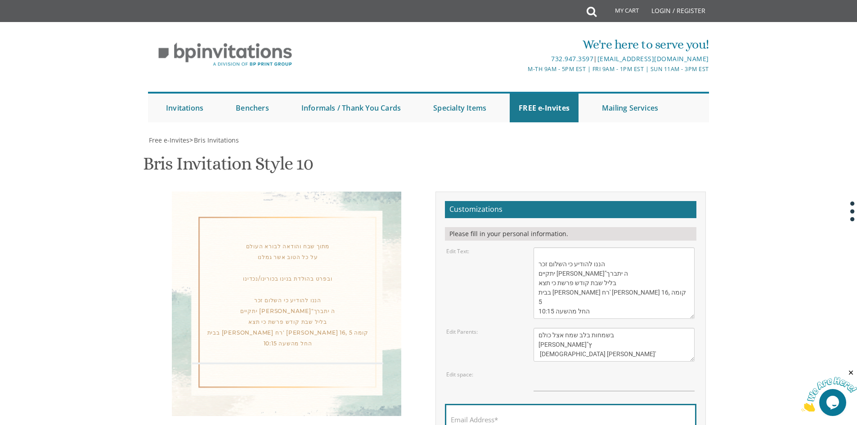
click at [582, 328] on textarea "Tzvi and Miriam Cohen Aryeh and Fraidy Cohen Eliyahu and Nechama David" at bounding box center [613, 345] width 161 height 34
type textarea "בשמחות בלב שמח אצל כולם אליהו כ"ץ הרב מנחם גליק"
click at [607, 371] on input "text" at bounding box center [613, 381] width 161 height 21
click at [372, 362] on div "בשמחות בלב שמח אצל כולם אליהו כ"ץ הרב מנחם גליק" at bounding box center [287, 378] width 191 height 32
click at [540, 371] on input "text" at bounding box center [613, 381] width 161 height 21
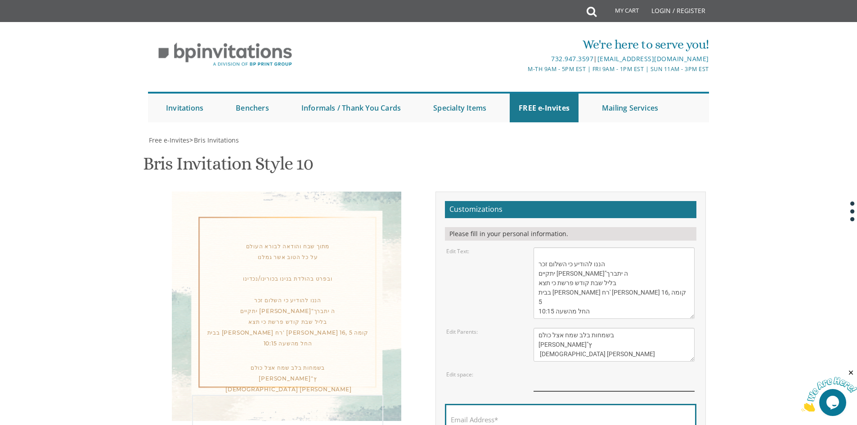
click at [568, 371] on input "text" at bounding box center [613, 381] width 161 height 21
click at [568, 254] on textarea "With gratitude to Hashem We would like to inform you of the bris of our dear so…" at bounding box center [613, 282] width 161 height 71
click at [632, 264] on textarea "With gratitude to Hashem We would like to inform you of the bris of our dear so…" at bounding box center [613, 282] width 161 height 71
click at [539, 264] on textarea "With gratitude to Hashem We would like to inform you of the bris of our dear so…" at bounding box center [613, 282] width 161 height 71
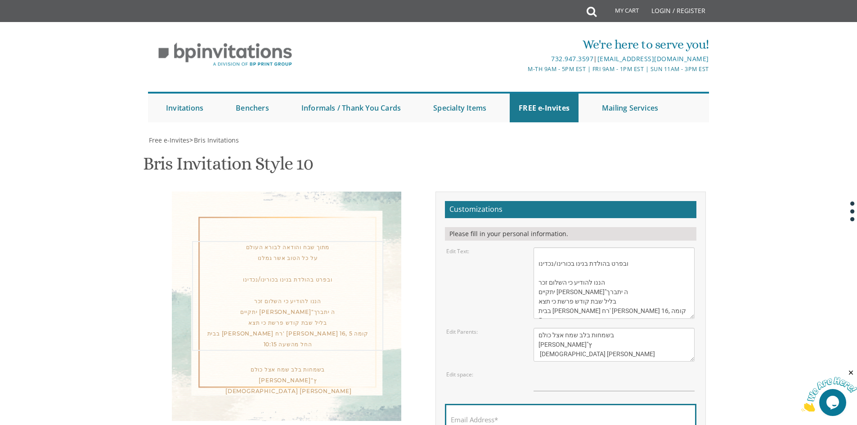
scroll to position [38, 0]
click at [425, 192] on div "מתוך שבח והודאה לבורא העולם על כל הטוב אשר גמלנו ובפרט בהולדת בנינו בכורינו/נכד…" at bounding box center [287, 325] width 284 height 266
click at [588, 247] on textarea "With gratitude to Hashem We would like to inform you of the bris of our dear so…" at bounding box center [613, 282] width 161 height 71
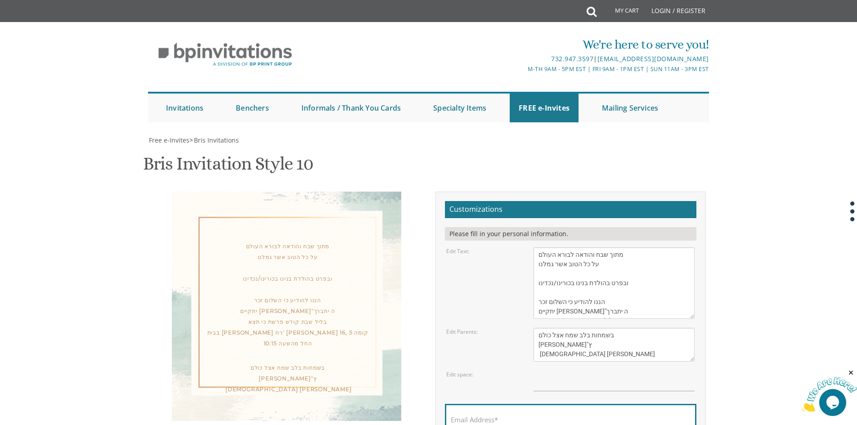
click at [323, 241] on div "מתוך שבח והודאה לבורא העולם על כל הטוב אשר גמלנו ובפרט בהולדת בנינו בכורינו/נכד…" at bounding box center [287, 295] width 191 height 108
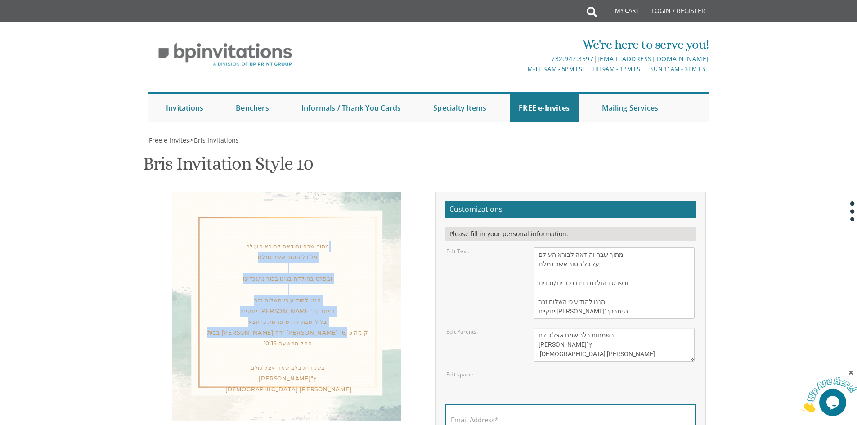
drag, startPoint x: 327, startPoint y: 116, endPoint x: 242, endPoint y: 215, distance: 131.1
click at [242, 215] on div "מתוך שבח והודאה לבורא העולם על כל הטוב אשר גמלנו ובפרט בהולדת בנינו בכורינו/נכד…" at bounding box center [286, 319] width 229 height 255
click at [242, 241] on div "מתוך שבח והודאה לבורא העולם על כל הטוב אשר גמלנו ובפרט בהולדת בנינו בכורינו/נכד…" at bounding box center [287, 295] width 191 height 108
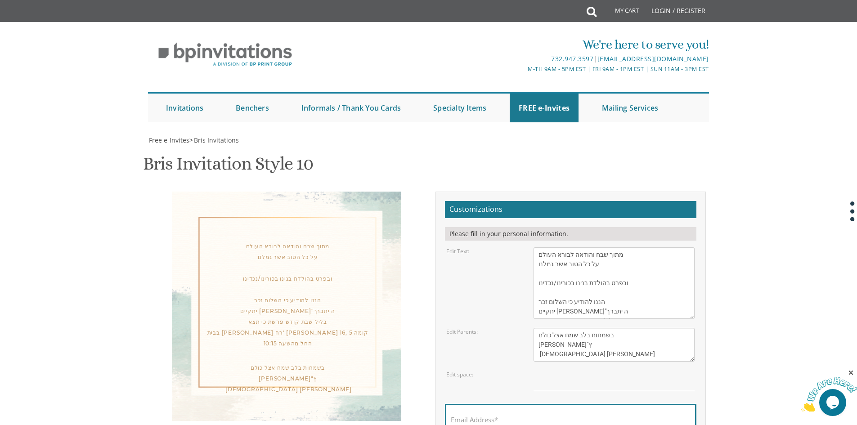
scroll to position [79, 0]
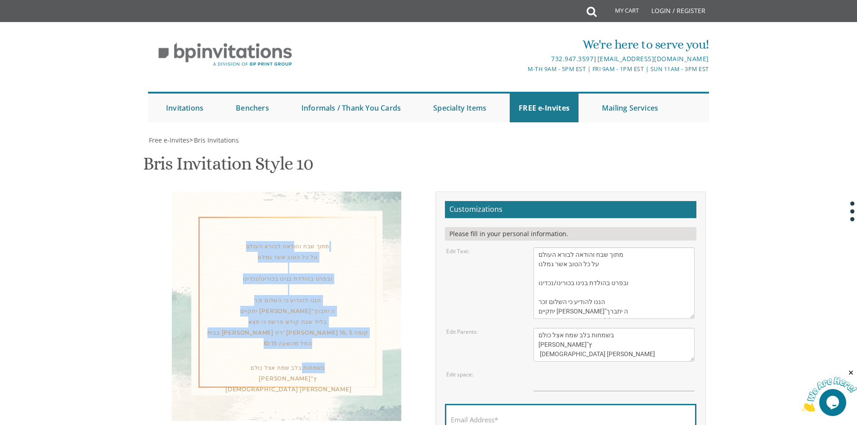
drag, startPoint x: 293, startPoint y: 164, endPoint x: 308, endPoint y: 265, distance: 102.4
click at [301, 289] on div "מתוך שבח והודאה לבורא העולם על כל הטוב אשר גמלנו ובפרט בהולדת בנינו בכורינו/נכד…" at bounding box center [286, 319] width 229 height 255
click at [326, 241] on div "מתוך שבח והודאה לבורא העולם על כל הטוב אשר גמלנו ובפרט בהולדת בנינו בכורינו/נכד…" at bounding box center [287, 295] width 191 height 108
drag, startPoint x: 322, startPoint y: 171, endPoint x: 265, endPoint y: 294, distance: 135.0
click at [248, 308] on div "מתוך שבח והודאה לבורא העולם על כל הטוב אשר גמלנו ובפרט בהולדת בנינו בכורינו/נכד…" at bounding box center [286, 319] width 229 height 255
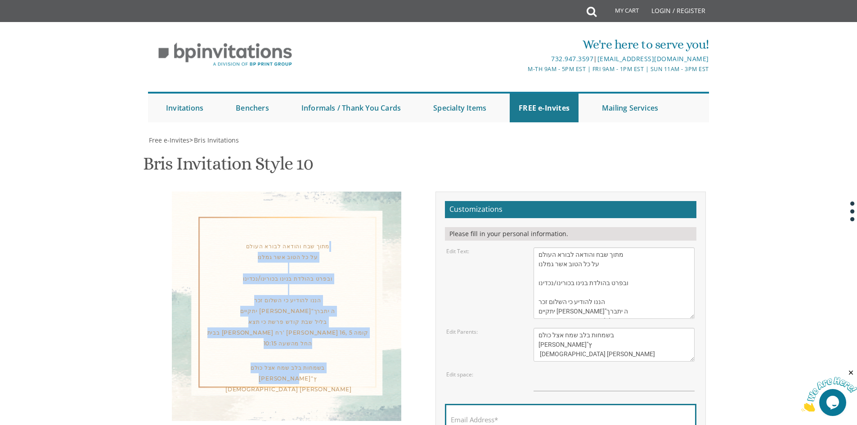
click at [288, 241] on div "מתוך שבח והודאה לבורא העולם על כל הטוב אשר גמלנו ובפרט בהולדת בנינו בכורינו/נכד…" at bounding box center [287, 295] width 191 height 108
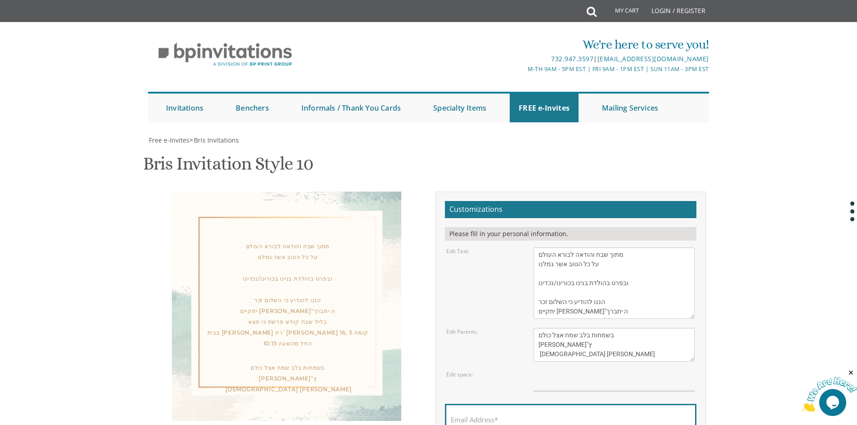
click at [296, 241] on div "מתוך שבח והודאה לבורא העולם על כל הטוב אשר גמלנו ובפרט בהולדת בנינו בכורינו/נכד…" at bounding box center [287, 295] width 191 height 108
click at [299, 241] on div "מתוך שבח והודאה לבורא העולם על כל הטוב אשר גמלנו ובפרט בהולדת בנינו בכורינו/נכד…" at bounding box center [287, 295] width 191 height 108
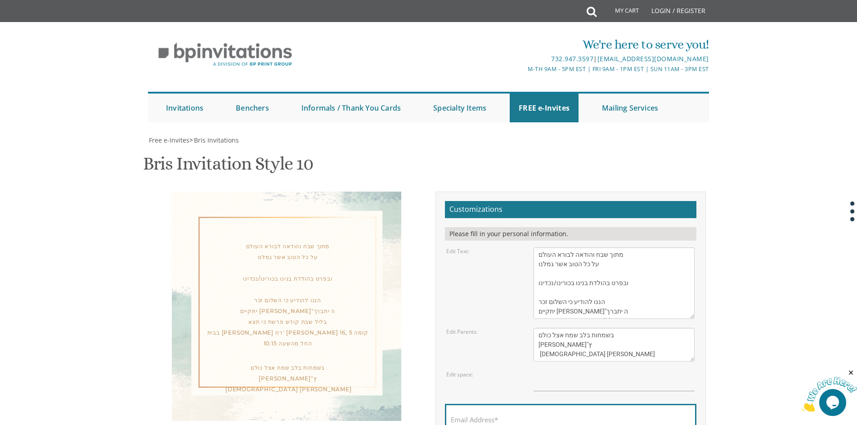
click at [295, 241] on div "מתוך שבח והודאה לבורא העולם על כל הטוב אשר גמלנו ובפרט בהולדת בנינו בכורינו/נכד…" at bounding box center [287, 295] width 191 height 108
click at [596, 247] on textarea "With gratitude to Hashem We would like to inform you of the bris of our dear so…" at bounding box center [613, 282] width 161 height 71
click at [581, 247] on textarea "With gratitude to Hashem We would like to inform you of the bris of our dear so…" at bounding box center [613, 282] width 161 height 71
type textarea "מתוך שבח והודאה לבורא העולם על כל הטוב אשר גמלנו ובפרט בהולדת בנינו בכורינו/נכד…"
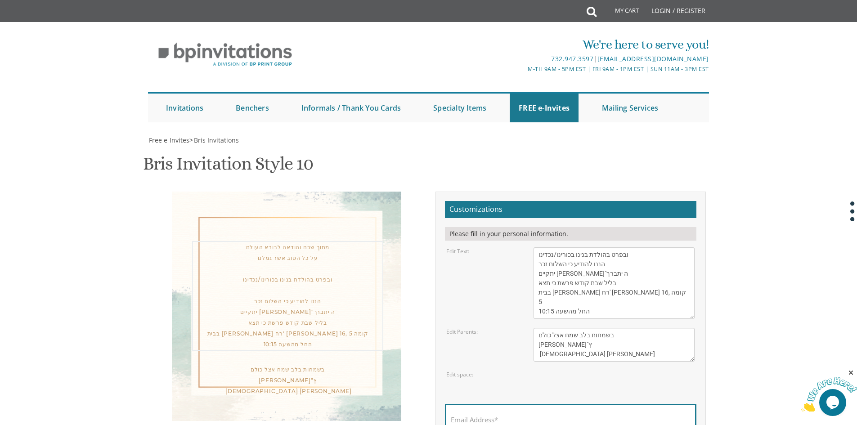
click at [620, 328] on textarea "Tzvi and Miriam Cohen Aryeh and Fraidy Cohen Eliyahu and Nechama David" at bounding box center [613, 345] width 161 height 34
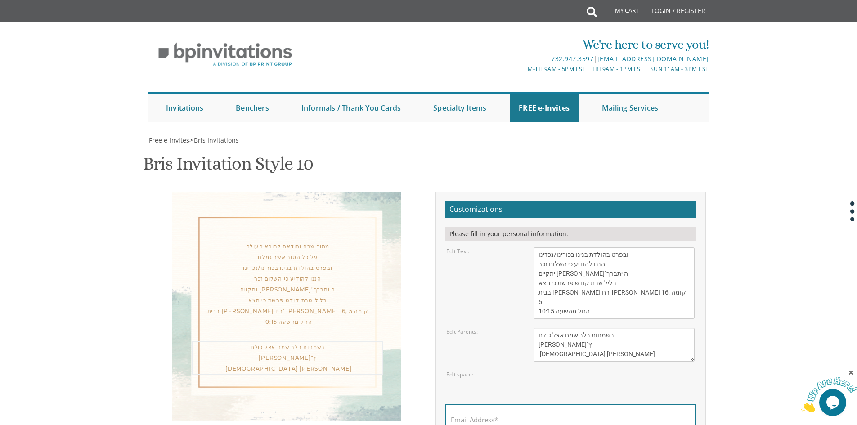
click at [358, 295] on div "מתוך שבח והודאה לבורא העולם על כל הטוב אשר גמלנו ובפרט בהולדת בנינו בכורינו/נכד…" at bounding box center [428, 341] width 567 height 299
click at [508, 419] on input "Email Address*" at bounding box center [571, 424] width 240 height 11
type input "[EMAIL_ADDRESS][DOMAIN_NAME]"
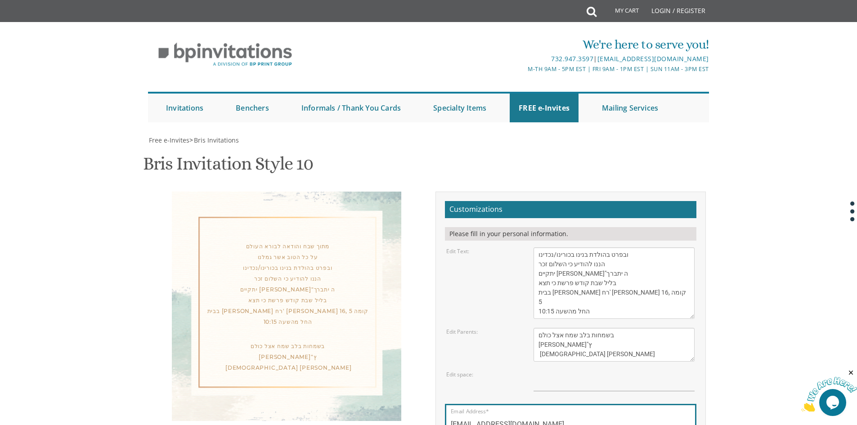
drag, startPoint x: 621, startPoint y: 174, endPoint x: 576, endPoint y: 206, distance: 55.7
click at [576, 247] on textarea "With gratitude to Hashem We would like to inform you of the bris of our dear so…" at bounding box center [613, 282] width 161 height 71
click at [601, 247] on textarea "With gratitude to Hashem We would like to inform you of the bris of our dear so…" at bounding box center [613, 282] width 161 height 71
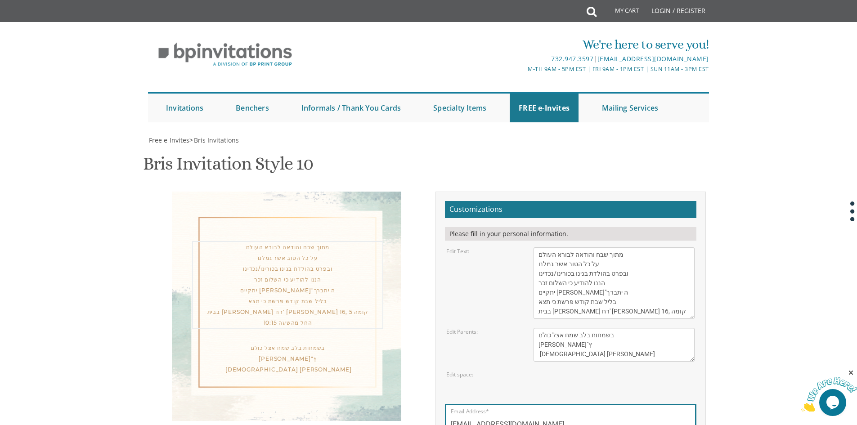
scroll to position [19, 0]
drag, startPoint x: 575, startPoint y: 203, endPoint x: 537, endPoint y: 256, distance: 64.8
click at [537, 256] on form "Customizations Please fill in your personal information. Edit Text: Edit Parent…" at bounding box center [570, 337] width 251 height 273
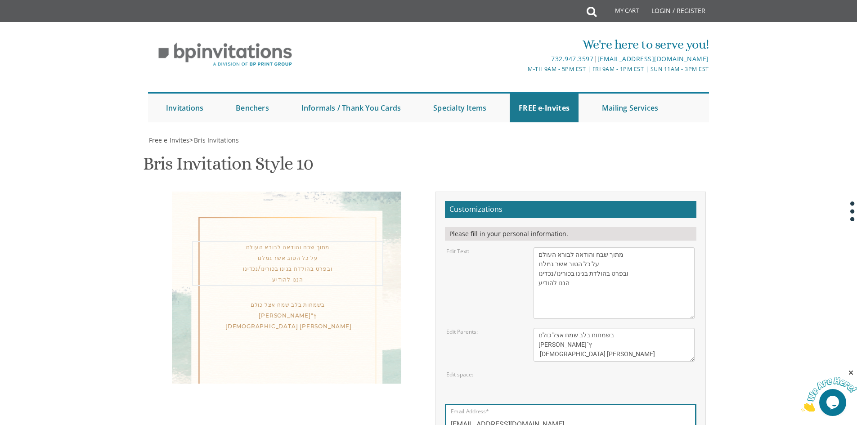
paste textarea "שהכנסתו לבריתו של אברהם אבינו"
paste textarea "ביום שני ט"ו אלול בישיבת קדשים – ר' צבי קפלן שליט"א בשעה 8:30 בשמחות בלב שמח אצ…"
drag, startPoint x: 614, startPoint y: 207, endPoint x: 548, endPoint y: 246, distance: 76.8
click at [548, 246] on form "Customizations Please fill in your personal information. Edit Text: Edit Parent…" at bounding box center [570, 337] width 251 height 273
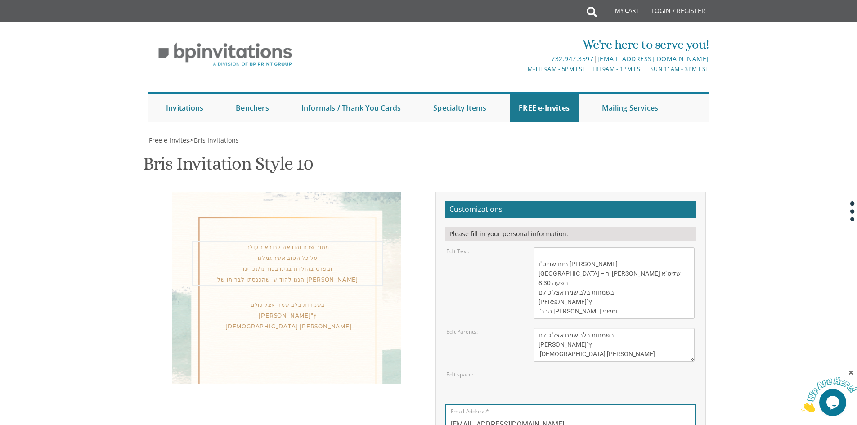
click at [550, 247] on textarea "With gratitude to Hashem We would like to inform you of the bris of our dear so…" at bounding box center [613, 282] width 161 height 71
click at [563, 247] on textarea "With gratitude to Hashem We would like to inform you of the bris of our dear so…" at bounding box center [613, 282] width 161 height 71
drag, startPoint x: 563, startPoint y: 229, endPoint x: 613, endPoint y: 203, distance: 56.3
click at [613, 247] on textarea "With gratitude to Hashem We would like to inform you of the bris of our dear so…" at bounding box center [613, 282] width 161 height 71
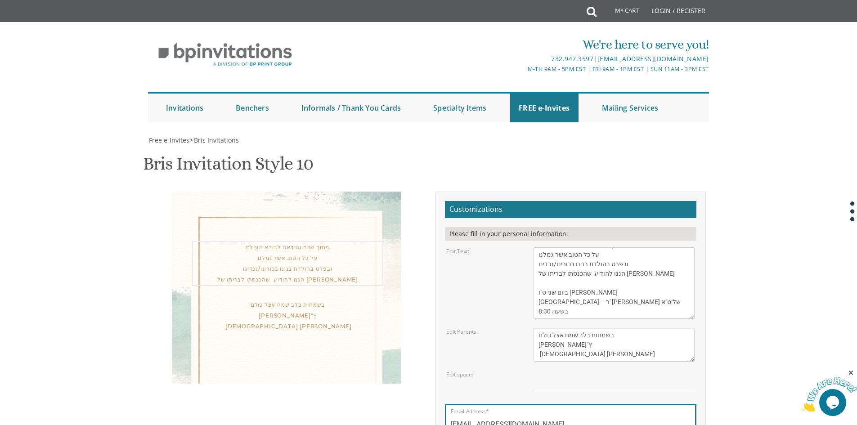
type textarea "מתוך שבח והודאה לבורא העולם על כל הטוב אשר גמלנו ובפרט בהולדת בנינו בכורינו/נכד…"
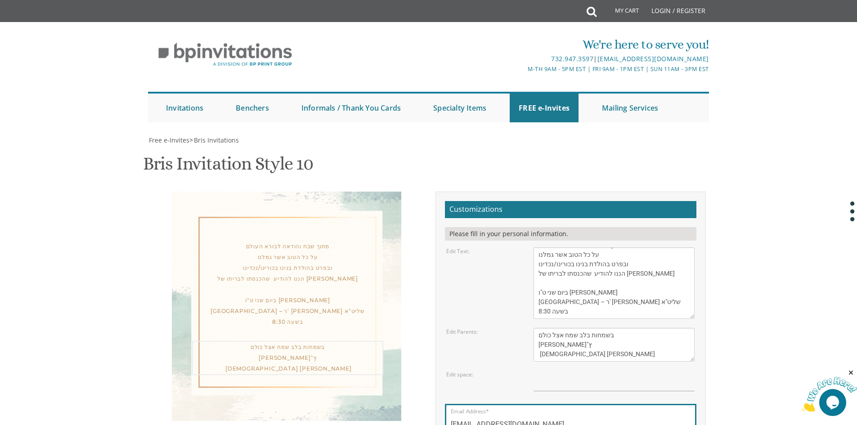
drag, startPoint x: 589, startPoint y: 274, endPoint x: 615, endPoint y: 254, distance: 33.1
click at [615, 328] on textarea "Tzvi and Miriam Cohen Aryeh and Fraidy Cohen Eliyahu and Nechama David" at bounding box center [613, 345] width 161 height 34
drag, startPoint x: 615, startPoint y: 254, endPoint x: 610, endPoint y: 256, distance: 5.3
click at [610, 328] on textarea "Tzvi and Miriam Cohen Aryeh and Fraidy Cohen Eliyahu and Nechama David" at bounding box center [613, 345] width 161 height 34
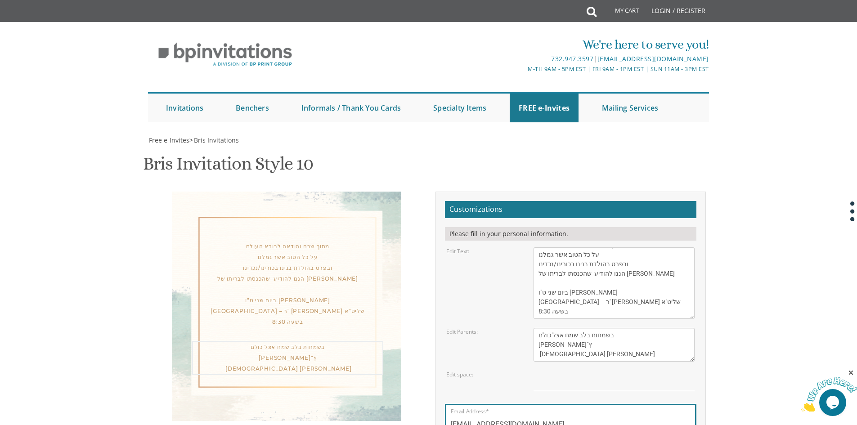
click at [607, 328] on textarea "Tzvi and Miriam Cohen Aryeh and Fraidy Cohen Eliyahu and Nechama David" at bounding box center [613, 345] width 161 height 34
drag, startPoint x: 607, startPoint y: 256, endPoint x: 604, endPoint y: 275, distance: 19.1
click at [604, 328] on textarea "Tzvi and Miriam Cohen Aryeh and Fraidy Cohen Eliyahu and Nechama David" at bounding box center [613, 345] width 161 height 34
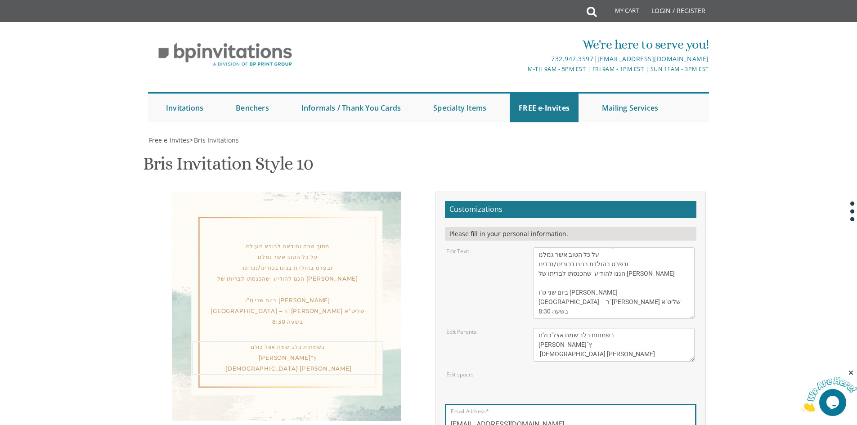
paste textarea "'הרב מנחם גליק ומשפ"
drag, startPoint x: 539, startPoint y: 308, endPoint x: 541, endPoint y: 303, distance: 6.1
click at [542, 328] on textarea "Tzvi and Miriam Cohen Aryeh and Fraidy Cohen Eliyahu and Nechama David" at bounding box center [613, 345] width 161 height 34
click at [541, 328] on textarea "Tzvi and Miriam Cohen Aryeh and Fraidy Cohen Eliyahu and Nechama David" at bounding box center [613, 345] width 161 height 34
drag, startPoint x: 541, startPoint y: 298, endPoint x: 553, endPoint y: 300, distance: 12.8
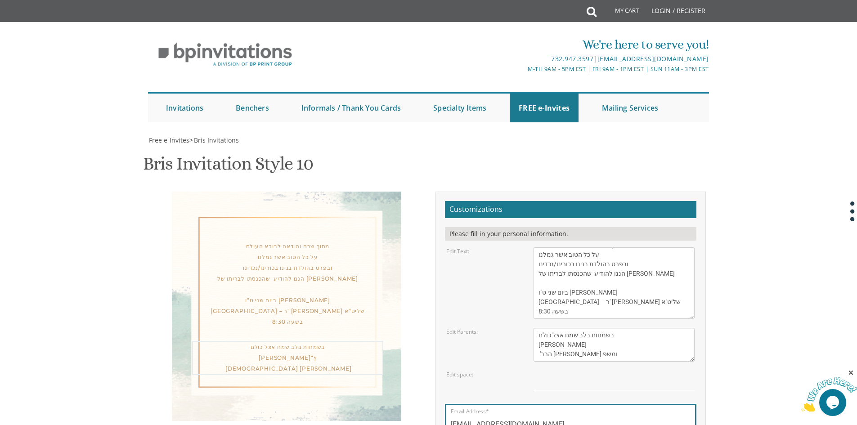
click at [553, 328] on textarea "Tzvi and Miriam Cohen Aryeh and Fraidy Cohen Eliyahu and Nechama David" at bounding box center [613, 345] width 161 height 34
click at [555, 328] on textarea "Tzvi and Miriam Cohen Aryeh and Fraidy Cohen Eliyahu and Nechama David" at bounding box center [613, 345] width 161 height 34
drag, startPoint x: 558, startPoint y: 300, endPoint x: 546, endPoint y: 301, distance: 12.2
click at [544, 328] on textarea "Tzvi and Miriam Cohen Aryeh and Fraidy Cohen Eliyahu and Nechama David" at bounding box center [613, 345] width 161 height 34
click at [539, 328] on textarea "Tzvi and Miriam Cohen Aryeh and Fraidy Cohen Eliyahu and Nechama David" at bounding box center [613, 345] width 161 height 34
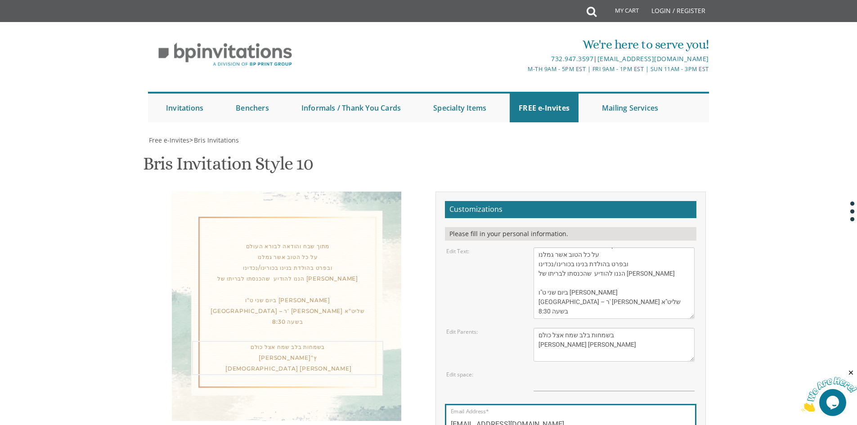
scroll to position [0, 0]
click at [539, 328] on textarea "Tzvi and Miriam Cohen Aryeh and Fraidy Cohen Eliyahu and Nechama David" at bounding box center [613, 345] width 161 height 34
drag, startPoint x: 539, startPoint y: 308, endPoint x: 538, endPoint y: 302, distance: 6.8
click at [541, 328] on textarea "Tzvi and Miriam Cohen Aryeh and Fraidy Cohen Eliyahu and Nechama David" at bounding box center [613, 345] width 161 height 34
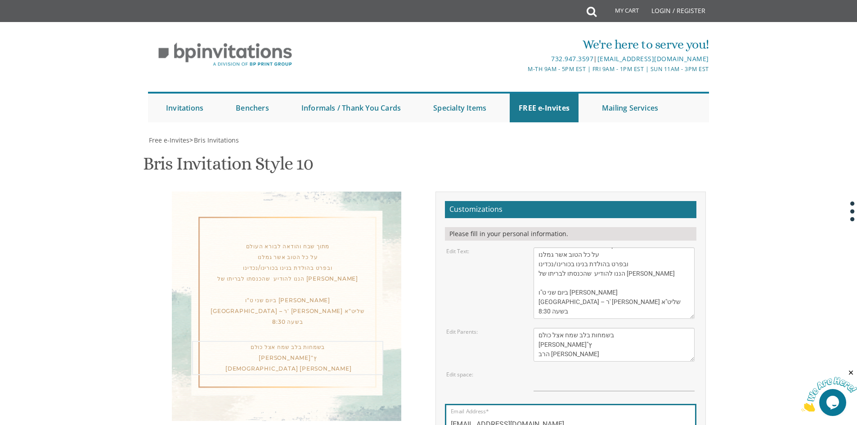
click at [541, 328] on textarea "Tzvi and Miriam Cohen Aryeh and Fraidy Cohen Eliyahu and Nechama David" at bounding box center [613, 345] width 161 height 34
click at [539, 328] on textarea "Tzvi and Miriam Cohen Aryeh and Fraidy Cohen Eliyahu and Nechama David" at bounding box center [613, 345] width 161 height 34
click at [608, 311] on textarea "With gratitude to Hashem We would like to inform you of the bris of our dear so…" at bounding box center [613, 282] width 161 height 71
click at [585, 353] on textarea "Tzvi and Miriam Cohen Aryeh and Fraidy Cohen Eliyahu and Nechama David" at bounding box center [613, 345] width 161 height 34
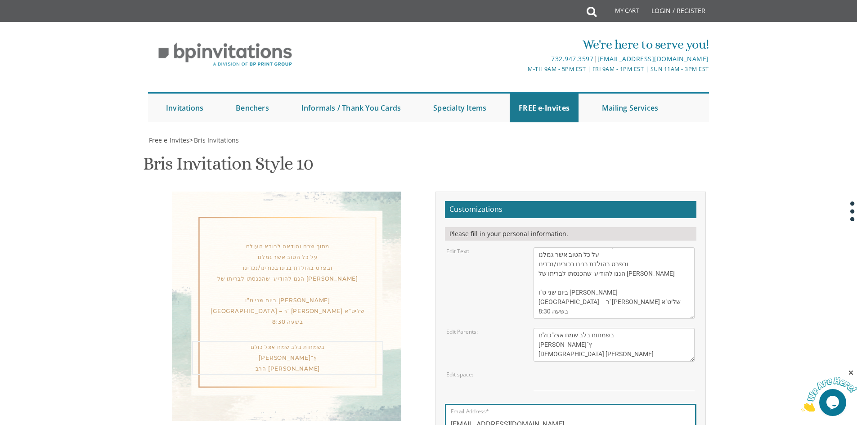
type textarea "בשמחות בלב שמח אצל כולם [PERSON_NAME]"ץ [DEMOGRAPHIC_DATA] [PERSON_NAME]"
click at [582, 277] on textarea "With gratitude to Hashem We would like to inform you of the bris of our dear so…" at bounding box center [613, 282] width 161 height 71
click at [611, 341] on textarea "Tzvi and Miriam Cohen Aryeh and Fraidy Cohen Eliyahu and Nechama David" at bounding box center [613, 345] width 161 height 34
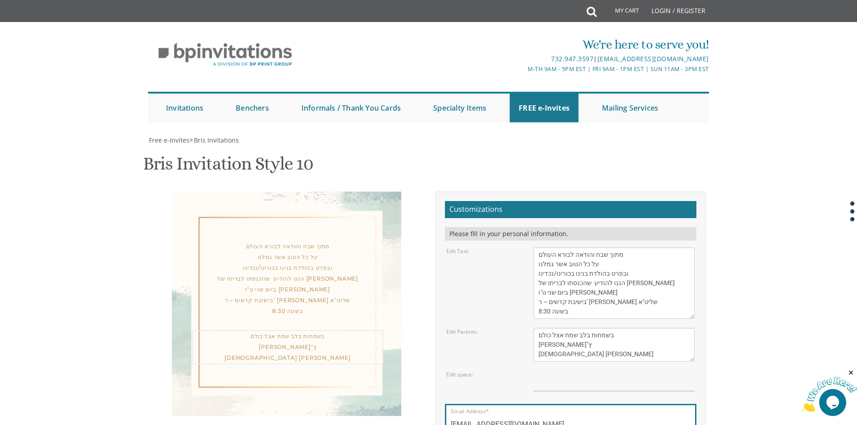
scroll to position [135, 0]
drag, startPoint x: 540, startPoint y: 176, endPoint x: 613, endPoint y: 107, distance: 100.6
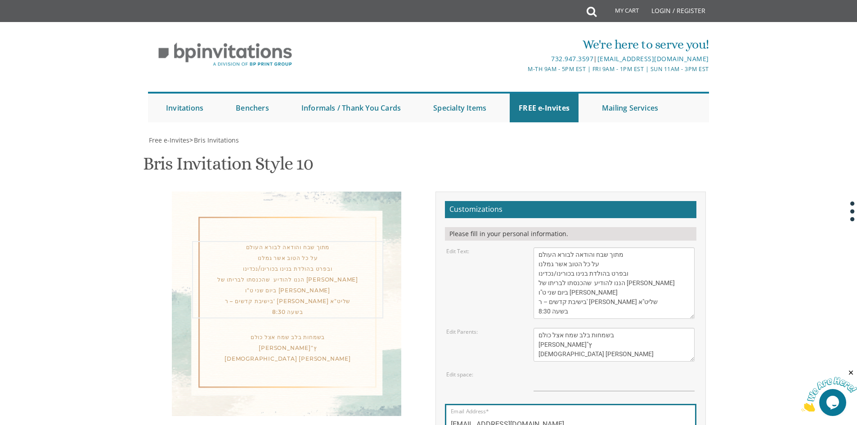
click at [613, 201] on form "Customizations Please fill in your personal information. Edit Text: Edit Parent…" at bounding box center [570, 337] width 251 height 273
click at [613, 247] on textarea "With gratitude to Hashem We would like to inform you of the bris of our dear so…" at bounding box center [613, 282] width 161 height 71
drag, startPoint x: 607, startPoint y: 122, endPoint x: 549, endPoint y: 168, distance: 74.0
click at [549, 247] on textarea "With gratitude to Hashem We would like to inform you of the bris of our dear so…" at bounding box center [613, 282] width 161 height 71
click at [550, 247] on textarea "With gratitude to Hashem We would like to inform you of the bris of our dear so…" at bounding box center [613, 282] width 161 height 71
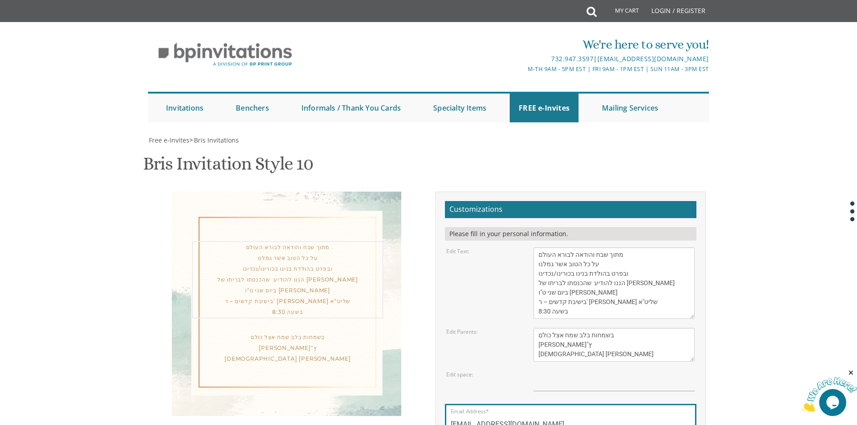
click at [550, 247] on textarea "With gratitude to Hashem We would like to inform you of the bris of our dear so…" at bounding box center [613, 282] width 161 height 71
click at [548, 247] on textarea "With gratitude to Hashem We would like to inform you of the bris of our dear so…" at bounding box center [613, 282] width 161 height 71
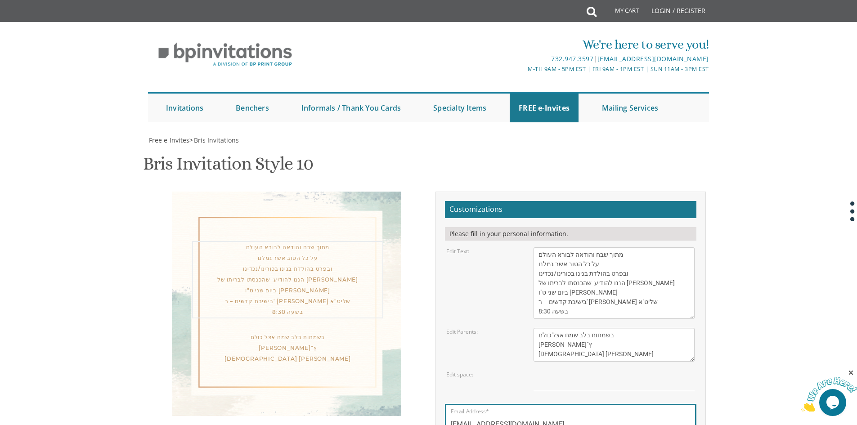
drag, startPoint x: 548, startPoint y: 178, endPoint x: 552, endPoint y: 108, distance: 70.2
click at [552, 201] on form "Customizations Please fill in your personal information. Edit Text: Edit Parent…" at bounding box center [570, 337] width 251 height 273
paste textarea "מתוך שבח והודאה לבורא העולם על כל הטוב אשר גמלנו ובפרט בהולדת בנינו בכורינו/נכד…"
click at [646, 247] on textarea "With gratitude to Hashem We would like to inform you of the bris of our dear so…" at bounding box center [613, 282] width 161 height 71
click at [539, 247] on textarea "With gratitude to Hashem We would like to inform you of the bris of our dear so…" at bounding box center [613, 282] width 161 height 71
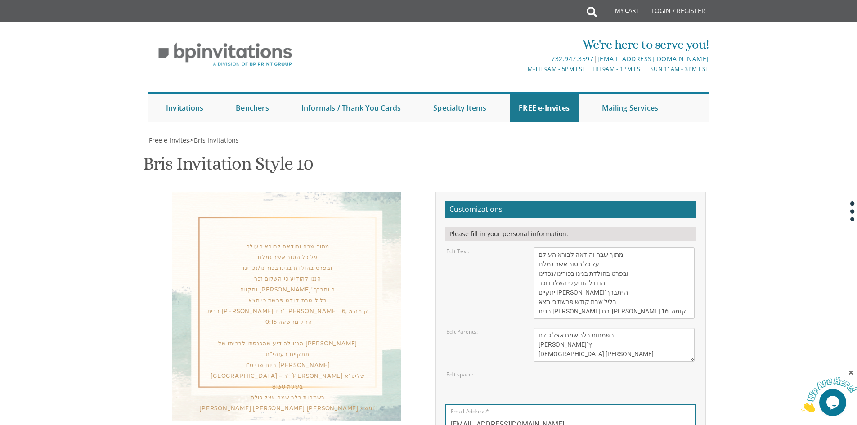
drag, startPoint x: 620, startPoint y: 202, endPoint x: 545, endPoint y: 214, distance: 75.7
click at [534, 328] on textarea "Tzvi and Miriam Cohen Aryeh and Fraidy Cohen Eliyahu and Nechama David" at bounding box center [613, 345] width 161 height 34
drag, startPoint x: 608, startPoint y: 194, endPoint x: 554, endPoint y: 210, distance: 56.2
click at [563, 247] on textarea "With gratitude to Hashem We would like to inform you of the bris of our dear so…" at bounding box center [613, 282] width 161 height 71
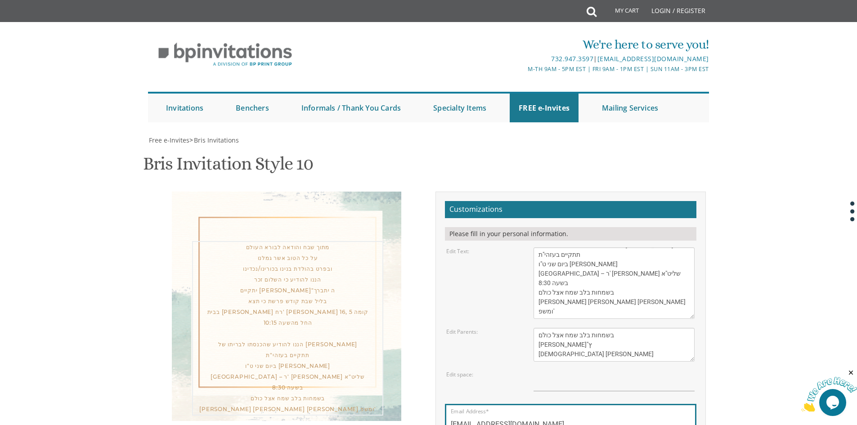
click at [548, 247] on textarea "With gratitude to Hashem We would like to inform you of the bris of our dear so…" at bounding box center [613, 282] width 161 height 71
drag, startPoint x: 537, startPoint y: 211, endPoint x: 589, endPoint y: 195, distance: 54.2
click at [589, 247] on textarea "With gratitude to Hashem We would like to inform you of the bris of our dear so…" at bounding box center [613, 282] width 161 height 71
drag, startPoint x: 634, startPoint y: 213, endPoint x: 625, endPoint y: 210, distance: 9.7
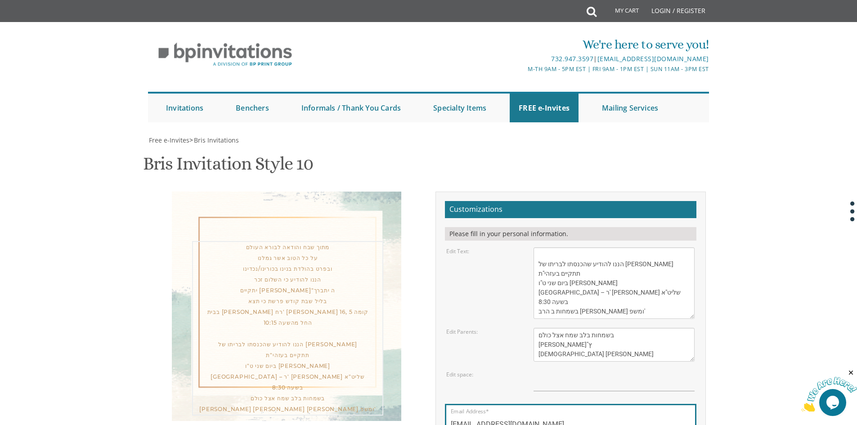
click at [625, 247] on textarea "With gratitude to Hashem We would like to inform you of the bris of our dear so…" at bounding box center [613, 282] width 161 height 71
type textarea "מתוך שבח והודאה לבורא העולם על כל הטוב אשר גמלנו ובפרט בהולדת בנינו בכורינו/נכד…"
click at [643, 328] on textarea "Tzvi and Miriam Cohen Aryeh and Fraidy Cohen Eliyahu and Nechama David" at bounding box center [613, 345] width 161 height 34
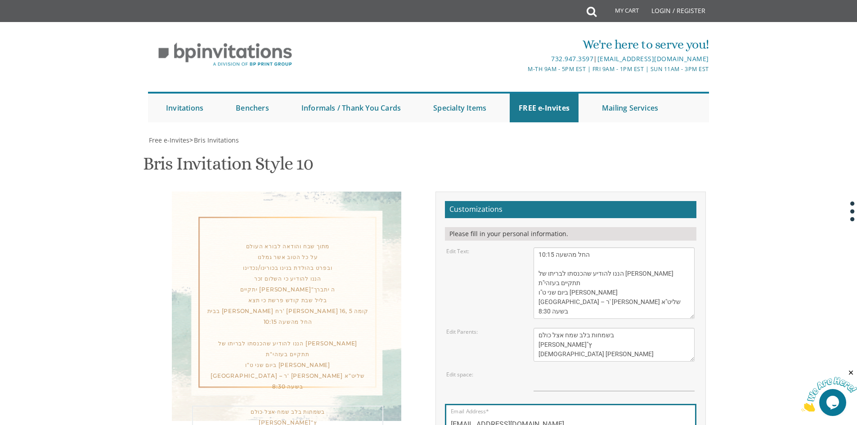
scroll to position [90, 0]
click at [276, 241] on div "מתוך שבח והודאה לבורא העולם על כל הטוב אשר גמלנו ובפרט בהולדת בנינו בכורינו/נכד…" at bounding box center [287, 316] width 191 height 151
click at [588, 232] on div "Please fill in your personal information." at bounding box center [570, 233] width 251 height 13
drag, startPoint x: 310, startPoint y: 237, endPoint x: 313, endPoint y: 231, distance: 6.3
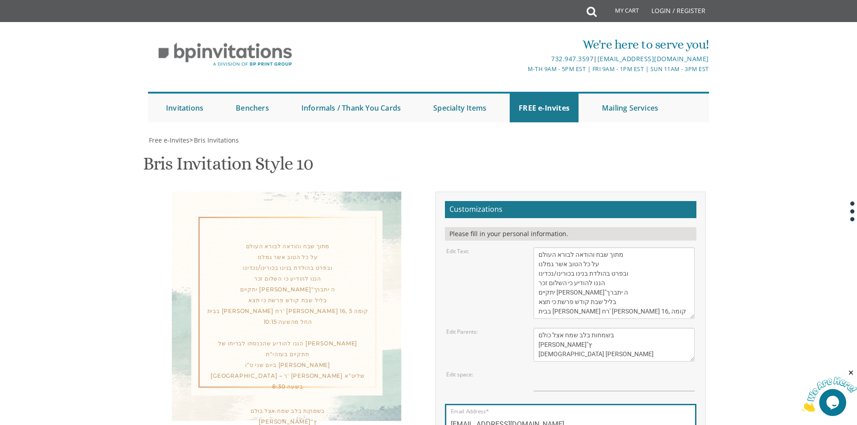
click at [313, 231] on div "מתוך שבח והודאה לבורא העולם על כל הטוב אשר גמלנו ובפרט בהולדת בנינו בכורינו/נכד…" at bounding box center [286, 341] width 229 height 298
click at [563, 381] on input "text" at bounding box center [613, 381] width 161 height 21
drag, startPoint x: 564, startPoint y: 384, endPoint x: 625, endPoint y: 388, distance: 60.8
click at [625, 388] on input "text" at bounding box center [613, 381] width 161 height 21
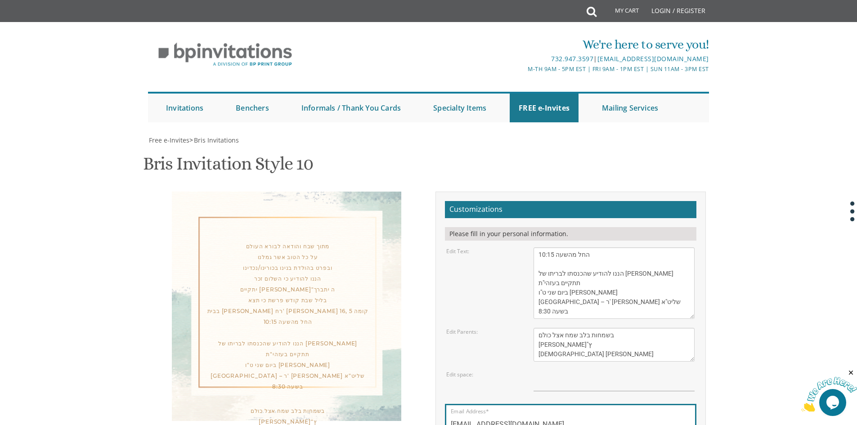
drag, startPoint x: 608, startPoint y: 395, endPoint x: 608, endPoint y: 390, distance: 4.5
click at [608, 395] on form "Customizations Please fill in your personal information. Edit Text: Edit Parent…" at bounding box center [570, 337] width 251 height 273
click at [611, 386] on input "text" at bounding box center [613, 381] width 161 height 21
type input "כ"
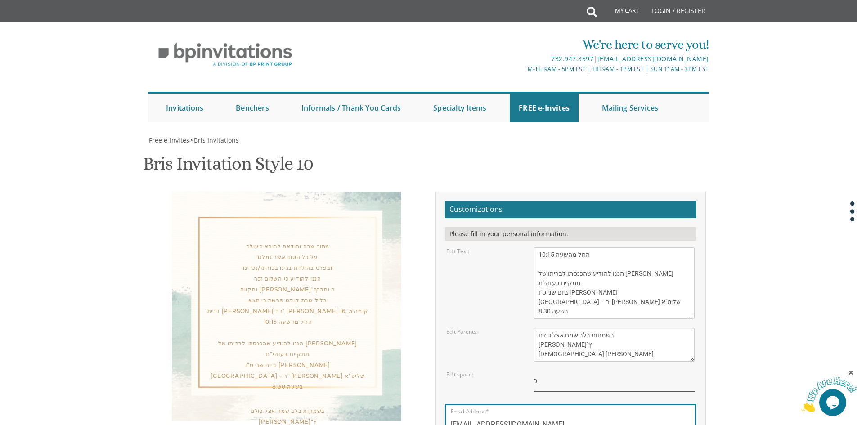
scroll to position [180, 0]
drag, startPoint x: 540, startPoint y: 197, endPoint x: 528, endPoint y: 199, distance: 11.4
click at [528, 371] on div "כ" at bounding box center [614, 383] width 174 height 24
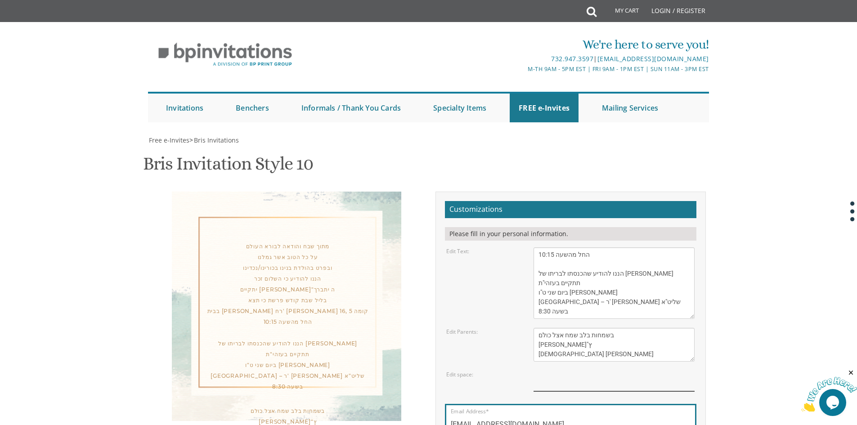
click at [590, 371] on input "text" at bounding box center [613, 381] width 161 height 21
click at [586, 371] on input "text" at bounding box center [613, 381] width 161 height 21
click at [571, 371] on input "text" at bounding box center [613, 381] width 161 height 21
click at [570, 371] on input "text" at bounding box center [613, 381] width 161 height 21
click at [551, 371] on input "text" at bounding box center [613, 381] width 161 height 21
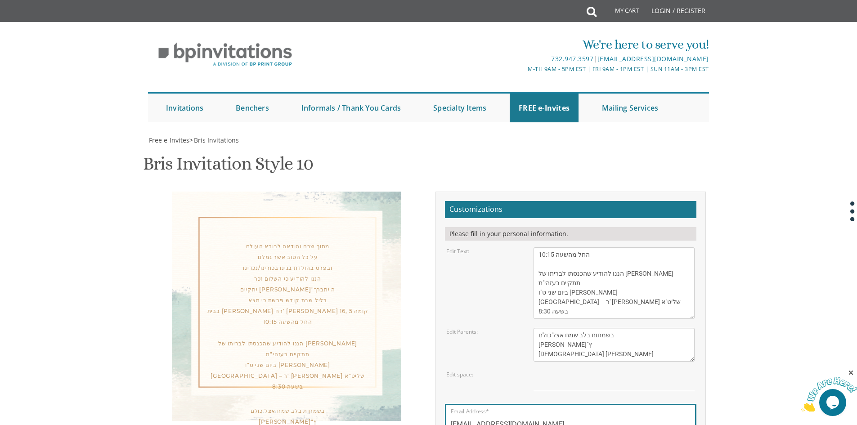
click at [481, 371] on div "Edit space:" at bounding box center [482, 375] width 87 height 8
click at [466, 371] on label "Edit space:" at bounding box center [459, 375] width 27 height 8
click at [693, 328] on textarea "Tzvi and Miriam Cohen Aryeh and Fraidy Cohen Eliyahu and Nechama David" at bounding box center [614, 344] width 162 height 32
click at [249, 241] on div "מתוך שבח והודאה לבורא העולם על כל הטוב אשר גמלנו ובפרט בהולדת בנינו בכורינו/נכד…" at bounding box center [287, 316] width 191 height 151
click at [294, 406] on div "בשמחות בלב שמח אצל כולם [PERSON_NAME]"ץ [DEMOGRAPHIC_DATA] [PERSON_NAME]" at bounding box center [287, 422] width 191 height 32
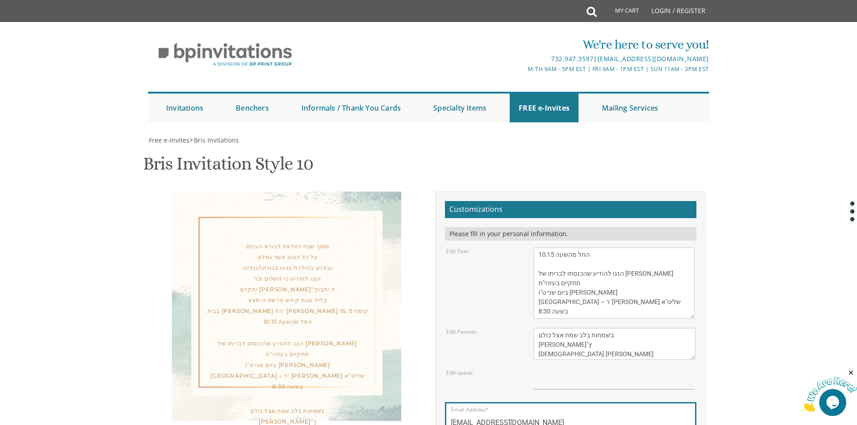
drag, startPoint x: 270, startPoint y: 31, endPoint x: 272, endPoint y: 49, distance: 18.1
click at [270, 192] on div "מתוך שבח והודאה לבורא העולם על כל הטוב אשר גמלנו ובפרט בהולדת בנינו בכורינו/נכד…" at bounding box center [286, 341] width 229 height 298
drag, startPoint x: 274, startPoint y: 52, endPoint x: 275, endPoint y: 63, distance: 10.4
click at [274, 192] on div "מתוך שבח והודאה לבורא העולם על כל הטוב אשר גמלנו ובפרט בהולדת בנינו בכורינו/נכד…" at bounding box center [286, 341] width 229 height 298
drag, startPoint x: 275, startPoint y: 63, endPoint x: 296, endPoint y: 74, distance: 24.2
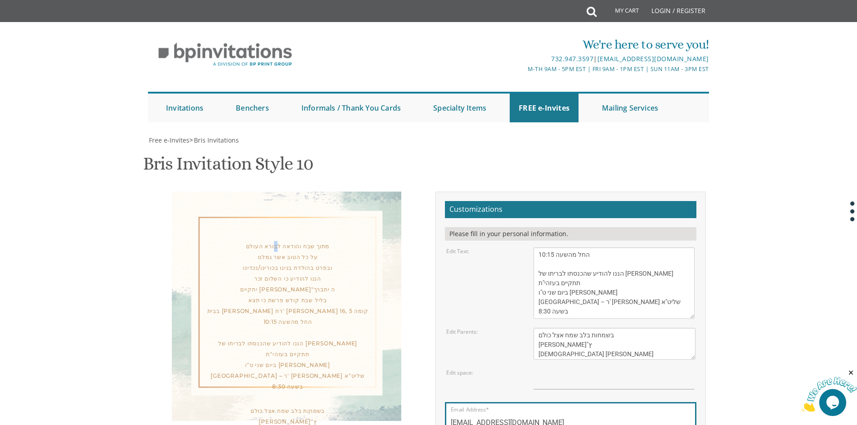
click at [278, 192] on div "מתוך שבח והודאה לבורא העולם על כל הטוב אשר גמלנו ובפרט בהולדת בנינו בכורינו/נכד…" at bounding box center [286, 341] width 229 height 298
drag, startPoint x: 473, startPoint y: 197, endPoint x: 463, endPoint y: 195, distance: 10.1
click at [471, 369] on div "Edit space:" at bounding box center [570, 381] width 262 height 24
click at [463, 369] on label "Edit space:" at bounding box center [459, 373] width 27 height 8
click at [543, 369] on input "text" at bounding box center [613, 379] width 161 height 21
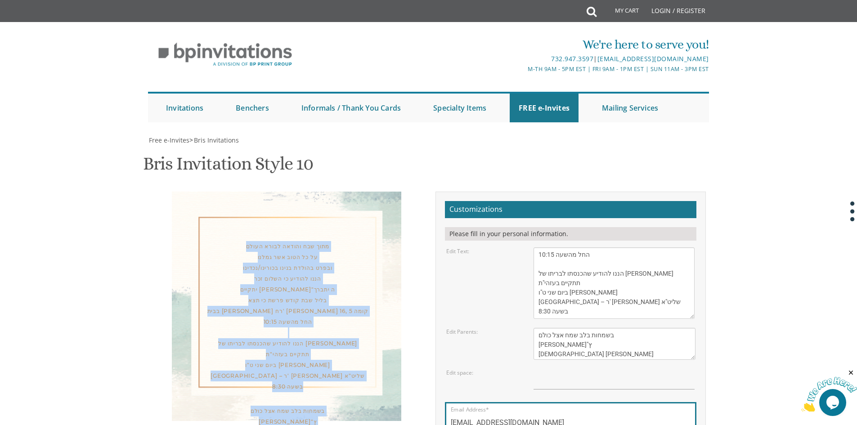
drag, startPoint x: 250, startPoint y: 66, endPoint x: 319, endPoint y: 254, distance: 200.2
click at [320, 261] on div "מתוך שבח והודאה לבורא העולם על כל הטוב אשר גמלנו ובפרט בהולדת בנינו בכורינו/נכד…" at bounding box center [286, 341] width 229 height 298
click at [291, 214] on div "מתוך שבח והודאה לבורא העולם על כל הטוב אשר גמלנו ובפרט בהולדת בנינו בכורינו/נכד…" at bounding box center [286, 341] width 229 height 298
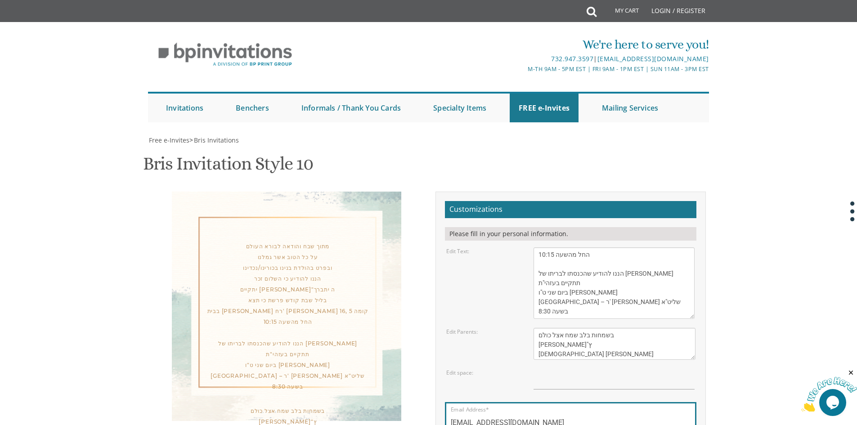
click at [324, 406] on div "בשמחות בלב שמח אצל כולם [PERSON_NAME]"ץ [DEMOGRAPHIC_DATA] [PERSON_NAME]" at bounding box center [287, 422] width 191 height 32
click at [321, 406] on div "בשמחות בלב שמח אצל כולם [PERSON_NAME]"ץ [DEMOGRAPHIC_DATA] [PERSON_NAME]" at bounding box center [287, 422] width 191 height 32
drag, startPoint x: 321, startPoint y: 232, endPoint x: 326, endPoint y: 232, distance: 5.4
click at [326, 406] on div "בשמחות בלב שמח אצל כולם [PERSON_NAME]"ץ [DEMOGRAPHIC_DATA] [PERSON_NAME]" at bounding box center [287, 422] width 191 height 32
click at [360, 223] on div "מתוך שבח והודאה לבורא העולם על כל הטוב אשר גמלנו ובפרט בהולדת בנינו בכורינו/נכד…" at bounding box center [286, 341] width 229 height 298
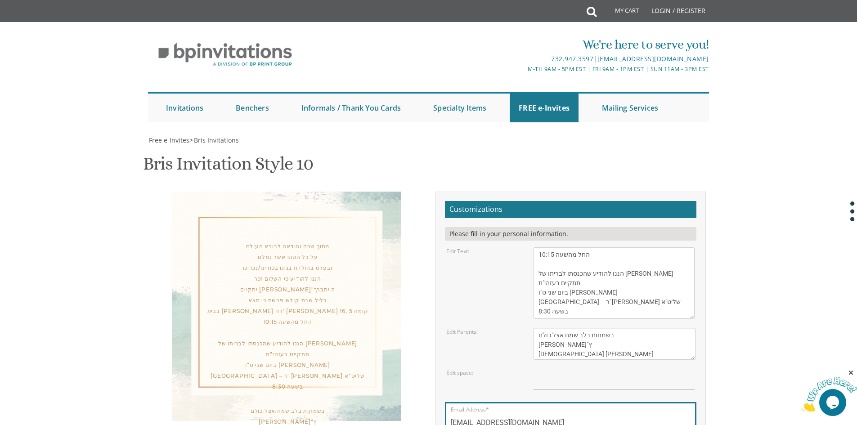
click at [307, 241] on div "מתוך שבח והודאה לבורא העולם על כל הטוב אשר גמלנו ובפרט בהולדת בנינו בכורינו/נכד…" at bounding box center [287, 316] width 191 height 151
click at [553, 369] on input "text" at bounding box center [613, 379] width 161 height 21
drag, startPoint x: 552, startPoint y: 339, endPoint x: 545, endPoint y: 340, distance: 7.7
click at [552, 369] on input "text" at bounding box center [613, 379] width 161 height 21
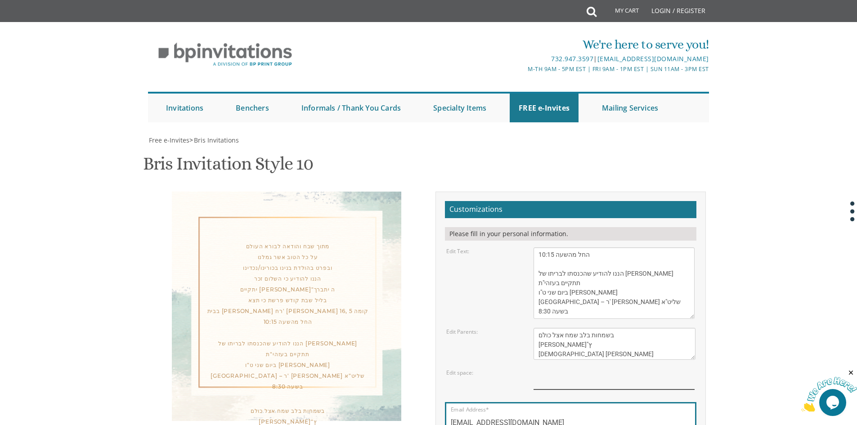
click at [545, 369] on input "text" at bounding box center [613, 379] width 161 height 21
drag, startPoint x: 539, startPoint y: 328, endPoint x: 526, endPoint y: 328, distance: 13.5
click at [526, 369] on div "Edit space:" at bounding box center [570, 381] width 262 height 24
type input "12"
click at [550, 417] on input "[EMAIL_ADDRESS][DOMAIN_NAME]" at bounding box center [571, 422] width 240 height 11
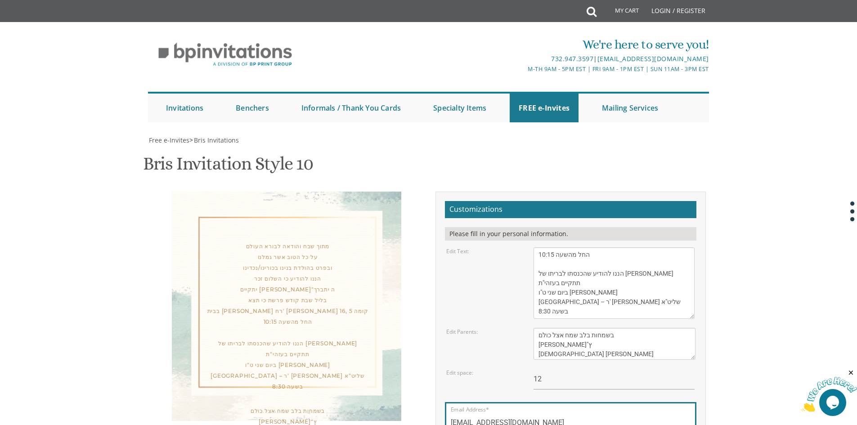
click at [576, 328] on textarea "Tzvi and Miriam Cohen Aryeh and Fraidy Cohen Eliyahu and Nechama David" at bounding box center [614, 344] width 162 height 32
drag, startPoint x: 545, startPoint y: 331, endPoint x: 527, endPoint y: 333, distance: 18.5
click at [527, 369] on div "12" at bounding box center [614, 381] width 174 height 24
click at [552, 369] on input "text" at bounding box center [613, 379] width 161 height 21
click at [546, 417] on input "[EMAIL_ADDRESS][DOMAIN_NAME]" at bounding box center [571, 422] width 240 height 11
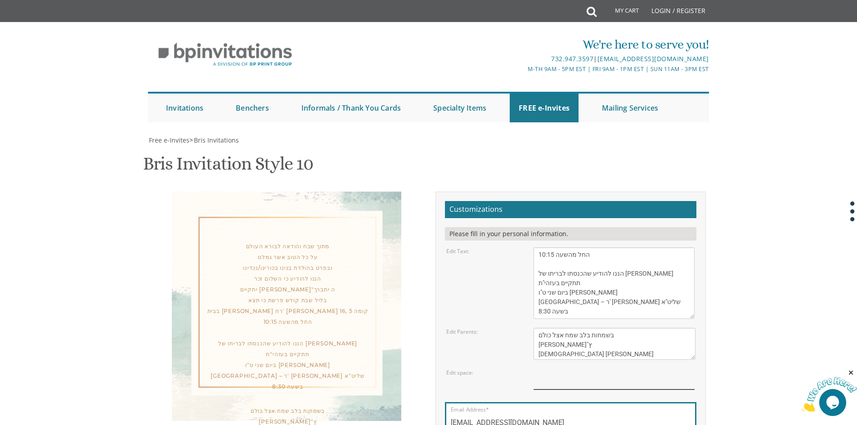
click at [562, 369] on input "text" at bounding box center [613, 379] width 161 height 21
drag, startPoint x: 340, startPoint y: 215, endPoint x: 344, endPoint y: 218, distance: 5.1
click at [345, 208] on div "מתוך שבח והודאה לבורא העולם על כל הטוב אשר גמלנו ובפרט בהולדת בנינו בכורינו/נכד…" at bounding box center [286, 341] width 229 height 298
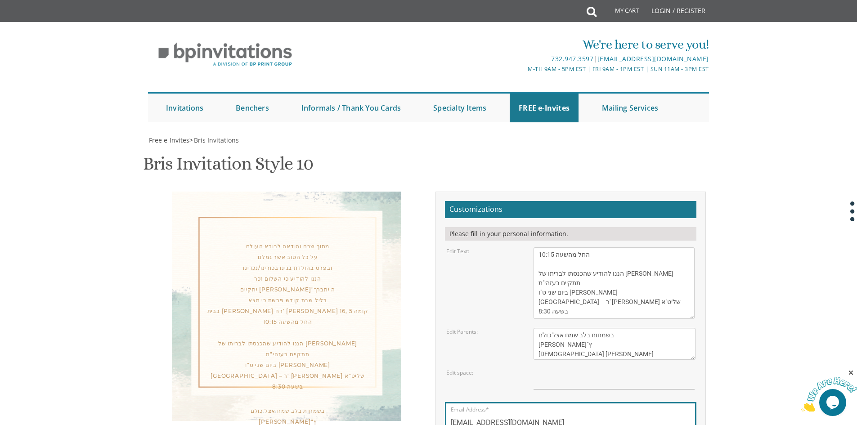
click at [491, 369] on div "Edit space:" at bounding box center [482, 373] width 87 height 8
drag, startPoint x: 534, startPoint y: 155, endPoint x: 540, endPoint y: 157, distance: 5.8
click at [535, 369] on input "text" at bounding box center [613, 379] width 161 height 21
drag, startPoint x: 330, startPoint y: 249, endPoint x: 346, endPoint y: 238, distance: 19.2
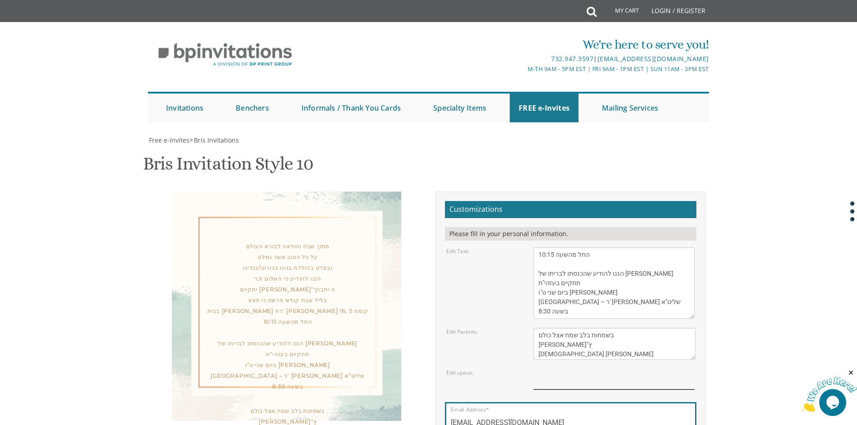
click at [554, 369] on input "text" at bounding box center [613, 379] width 161 height 21
drag, startPoint x: 537, startPoint y: 182, endPoint x: 585, endPoint y: 129, distance: 71.4
click at [585, 247] on textarea "With gratitude to Hashem We would like to inform you of the bris of our dear so…" at bounding box center [613, 282] width 161 height 71
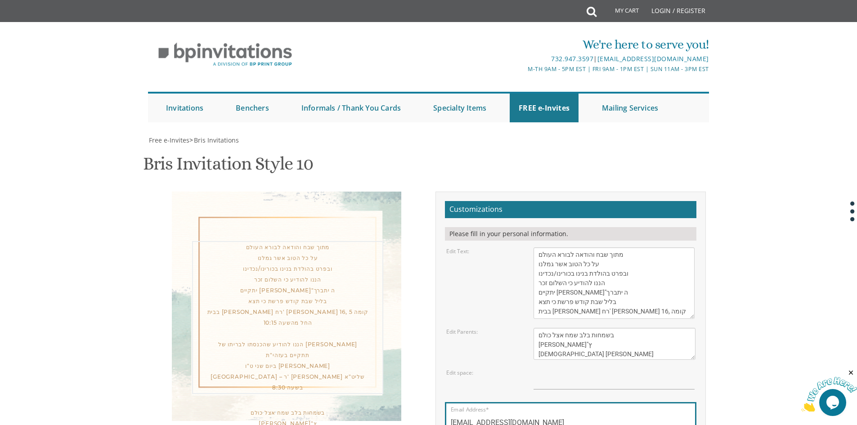
click at [607, 247] on textarea "With gratitude to Hashem We would like to inform you of the bris of our dear so…" at bounding box center [613, 282] width 161 height 71
drag, startPoint x: 607, startPoint y: 137, endPoint x: 612, endPoint y: 231, distance: 93.6
click at [612, 232] on form "Customizations Please fill in your personal information. Edit Text: Edit Parent…" at bounding box center [570, 337] width 251 height 272
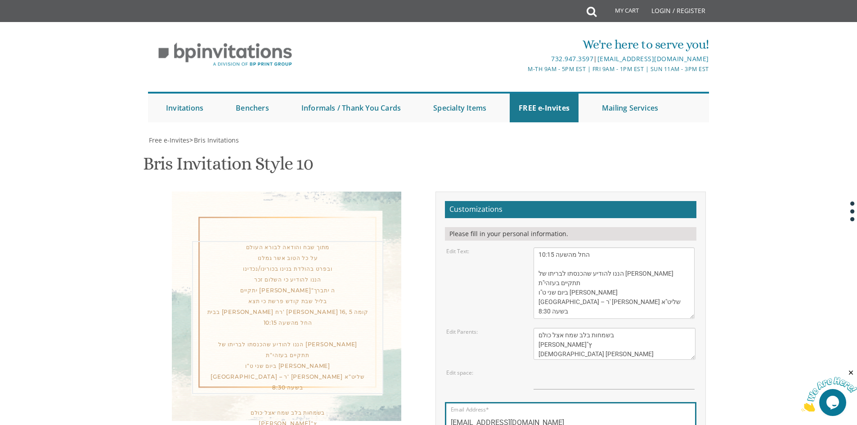
click at [607, 328] on textarea "Tzvi and Miriam Cohen Aryeh and Fraidy Cohen Eliyahu and Nechama David" at bounding box center [614, 344] width 162 height 32
click at [617, 328] on textarea "Tzvi and Miriam Cohen Aryeh and Fraidy Cohen Eliyahu and Nechama David" at bounding box center [614, 344] width 162 height 32
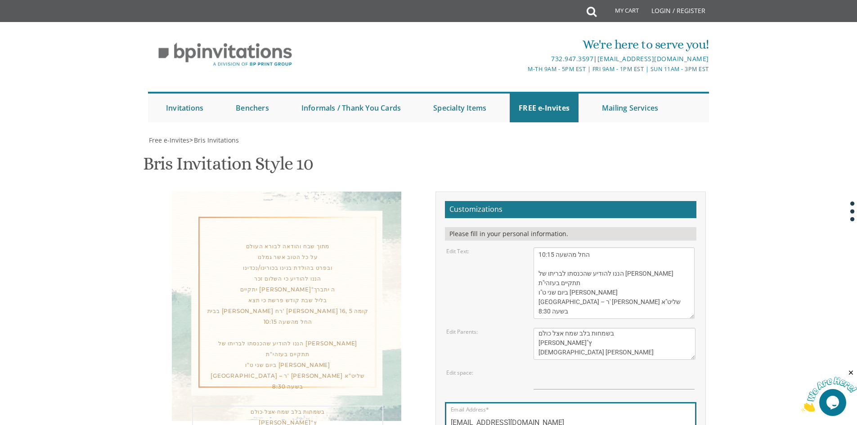
drag, startPoint x: 614, startPoint y: 173, endPoint x: 579, endPoint y: 199, distance: 44.3
click at [579, 201] on form "Customizations Please fill in your personal information. Edit Text: Edit Parent…" at bounding box center [570, 337] width 251 height 272
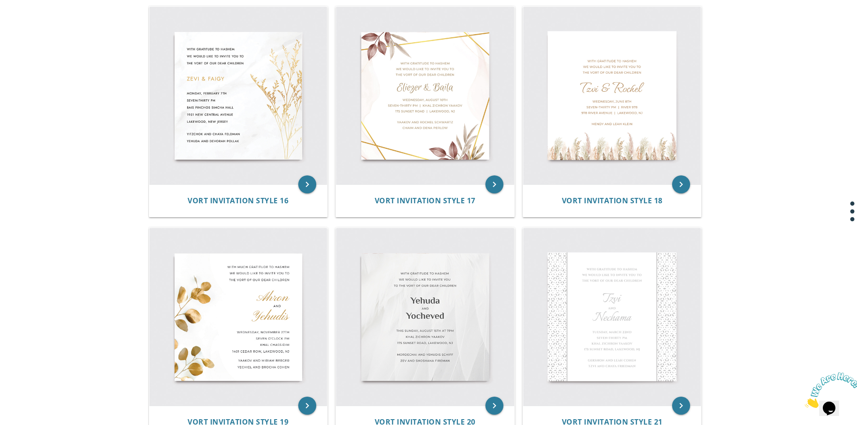
scroll to position [1349, 0]
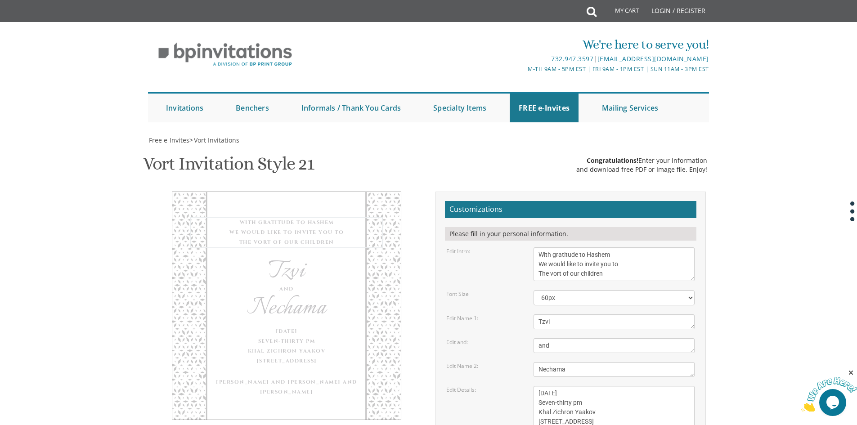
click at [624, 273] on textarea "With gratitude to Hashem We would like to invite you to The vort of our children" at bounding box center [613, 264] width 161 height 34
type textarea "מתוך שבח והודאה לבורא העולם על כל הטוב אשר גמלנו ובפרט בהולדת בנינו בכורינו/נכד…"
drag, startPoint x: 588, startPoint y: 298, endPoint x: 532, endPoint y: 299, distance: 55.8
click at [532, 299] on div "40px 50px 60px 70px 80px" at bounding box center [614, 297] width 174 height 15
select select "50px"
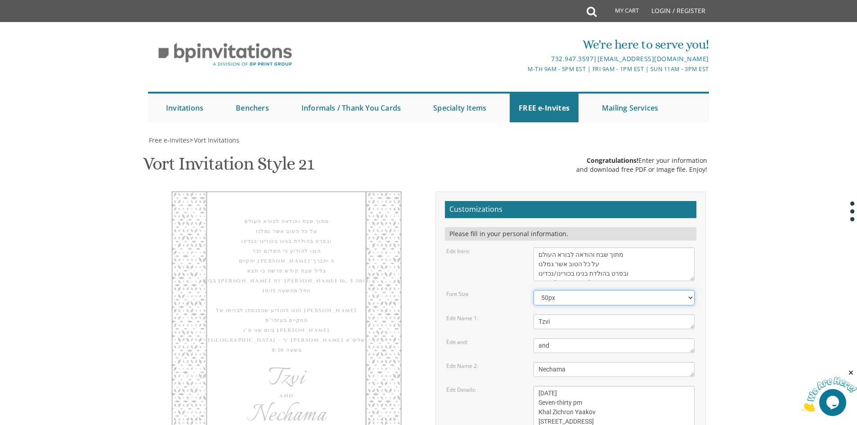
click at [533, 290] on select "40px 50px 60px 70px 80px" at bounding box center [613, 297] width 161 height 15
click at [558, 299] on select "40px 50px 60px 70px 80px" at bounding box center [613, 297] width 161 height 15
drag, startPoint x: 563, startPoint y: 318, endPoint x: 563, endPoint y: 325, distance: 6.3
click at [563, 322] on textarea "Tzvi" at bounding box center [613, 321] width 161 height 15
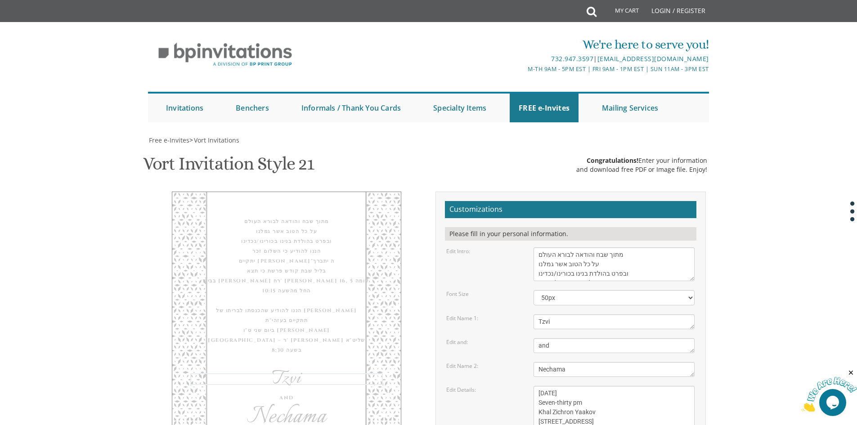
drag, startPoint x: 563, startPoint y: 325, endPoint x: 536, endPoint y: 326, distance: 27.9
click at [536, 326] on textarea "Tzvi" at bounding box center [613, 321] width 161 height 15
drag, startPoint x: 569, startPoint y: 349, endPoint x: 511, endPoint y: 354, distance: 58.2
click at [511, 354] on form "Customizations Please fill in your personal information. Edit Intro: With grati…" at bounding box center [570, 371] width 251 height 341
drag, startPoint x: 574, startPoint y: 370, endPoint x: 487, endPoint y: 376, distance: 87.0
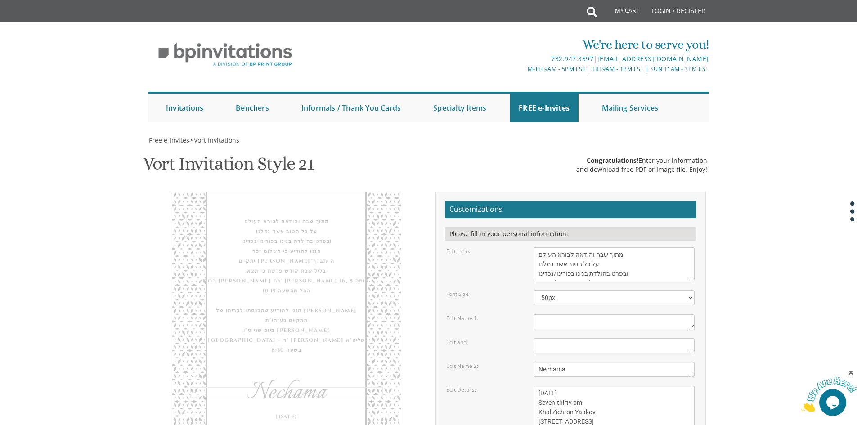
click at [487, 376] on div "Edit Name 2: [GEOGRAPHIC_DATA]" at bounding box center [570, 369] width 262 height 15
drag, startPoint x: 633, startPoint y: 197, endPoint x: 485, endPoint y: 135, distance: 160.7
click at [485, 201] on form "Customizations Please fill in your personal information. Edit Intro: With grati…" at bounding box center [570, 371] width 251 height 341
drag, startPoint x: 620, startPoint y: 231, endPoint x: 528, endPoint y: 215, distance: 93.2
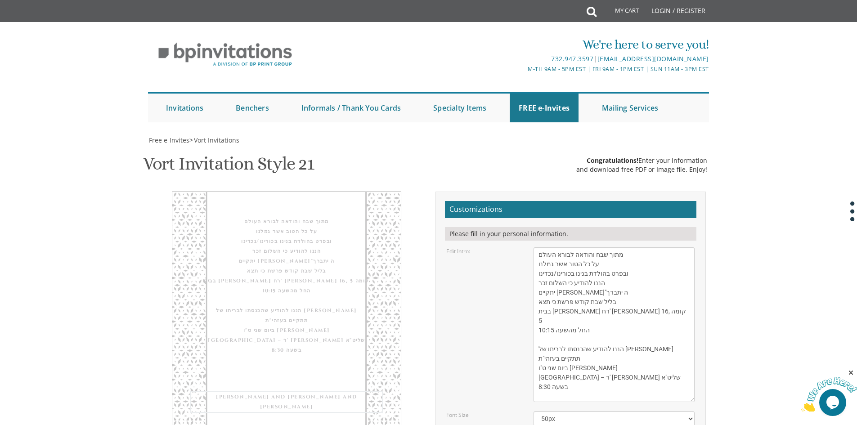
drag, startPoint x: 691, startPoint y: 78, endPoint x: 691, endPoint y: 173, distance: 94.9
click at [691, 247] on textarea "With gratitude to Hashem We would like to invite you to The vort of our children" at bounding box center [613, 324] width 161 height 155
click at [576, 247] on textarea "With gratitude to Hashem We would like to invite you to The vort of our children" at bounding box center [613, 324] width 161 height 154
paste textarea "בשמחות בלב שמח אצל כולם [PERSON_NAME]"ץ [DEMOGRAPHIC_DATA] [PERSON_NAME]"
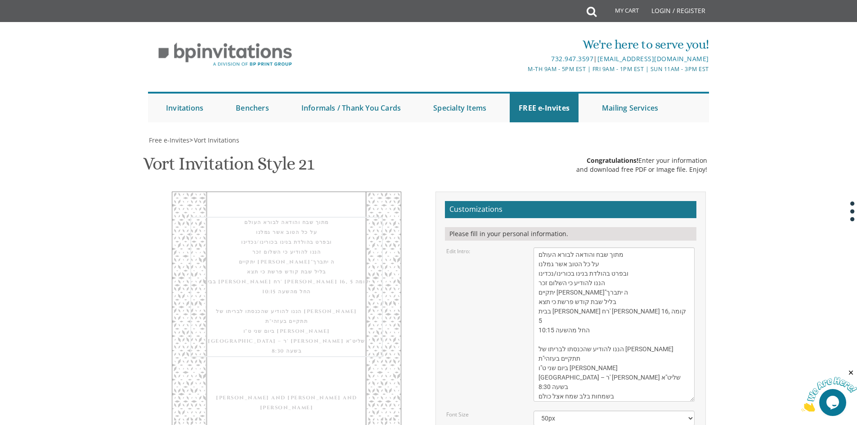
scroll to position [18, 0]
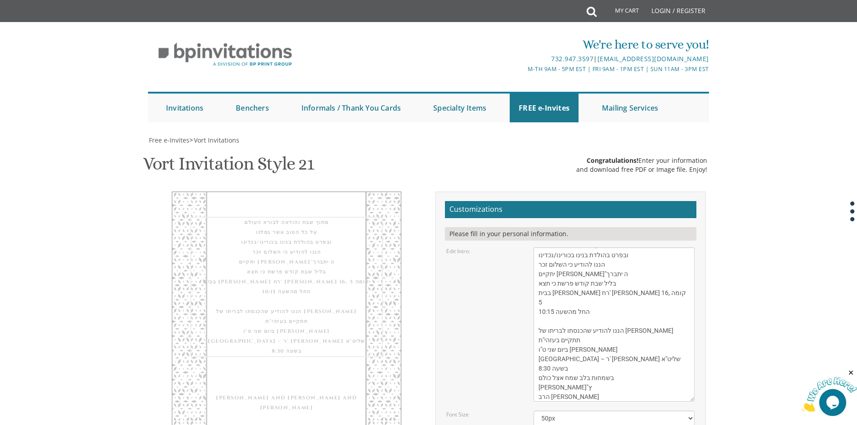
type textarea "מתוך שבח והודאה לבורא העולם על כל הטוב אשר גמלנו ובפרט בהולדת בנינו בכורינו/נכד…"
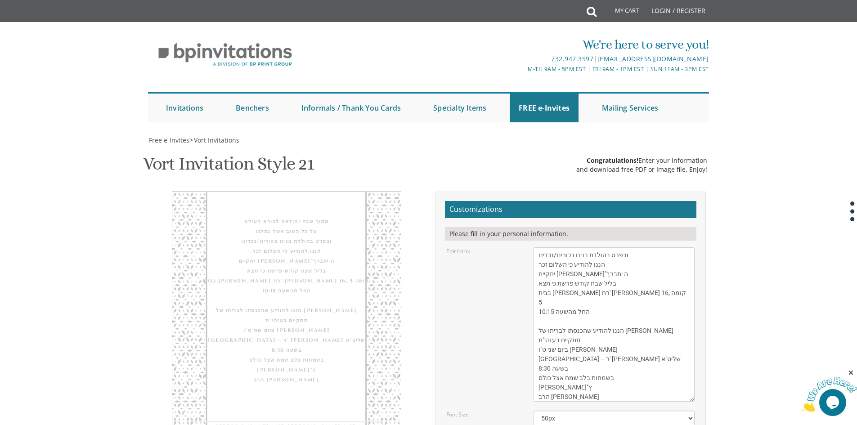
drag, startPoint x: 610, startPoint y: 251, endPoint x: 595, endPoint y: 273, distance: 26.5
click at [595, 273] on form "Customizations Please fill in your personal information. Edit Intro: With grati…" at bounding box center [570, 431] width 251 height 461
click at [625, 201] on form "Customizations Please fill in your personal information. Edit Intro: With grati…" at bounding box center [570, 431] width 251 height 461
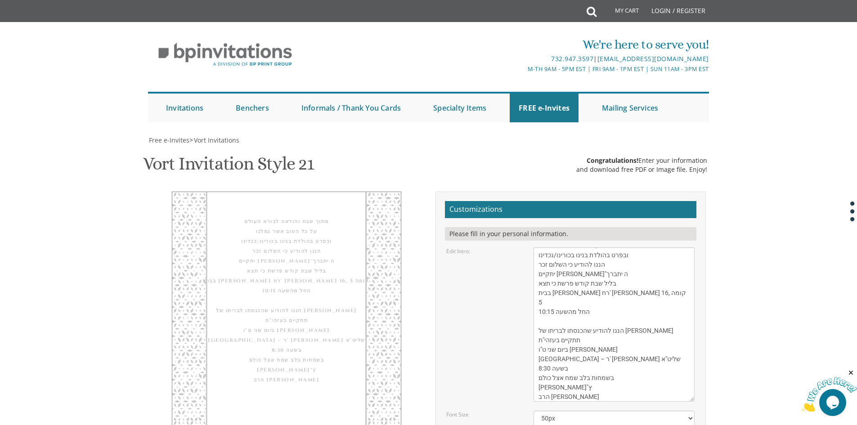
scroll to position [91, 0]
click at [581, 411] on select "40px 50px 60px 70px 80px" at bounding box center [613, 418] width 161 height 15
select select "70px"
click at [533, 411] on select "40px 50px 60px 70px 80px" at bounding box center [613, 418] width 161 height 15
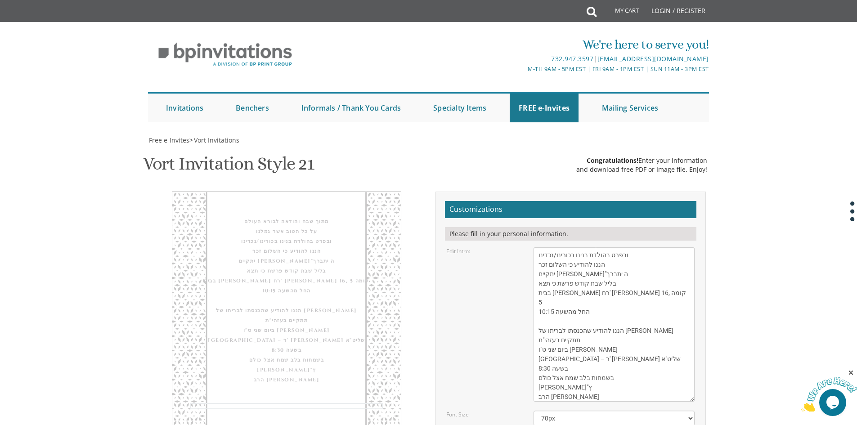
click at [587, 387] on form "Customizations Please fill in your personal information. Edit Intro: With grati…" at bounding box center [570, 431] width 251 height 461
click at [598, 247] on textarea "With gratitude to Hashem We would like to invite you to The vort of our children" at bounding box center [613, 324] width 161 height 154
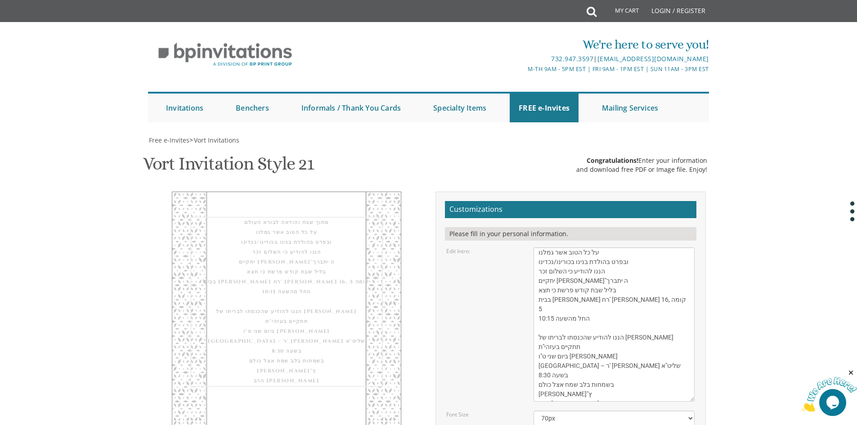
scroll to position [18, 0]
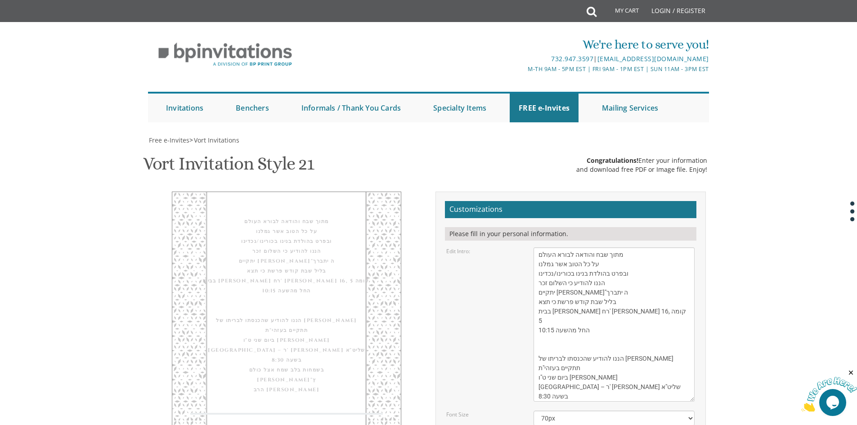
scroll to position [1, 0]
click at [627, 261] on textarea "With gratitude to Hashem We would like to invite you to The vort of our children" at bounding box center [613, 324] width 161 height 154
click at [629, 254] on textarea "With gratitude to Hashem We would like to invite you to The vort of our children" at bounding box center [613, 324] width 161 height 154
click at [542, 253] on textarea "With gratitude to Hashem We would like to invite you to The vort of our children" at bounding box center [613, 324] width 161 height 154
click at [540, 250] on textarea "With gratitude to Hashem We would like to invite you to The vort of our children" at bounding box center [613, 324] width 161 height 154
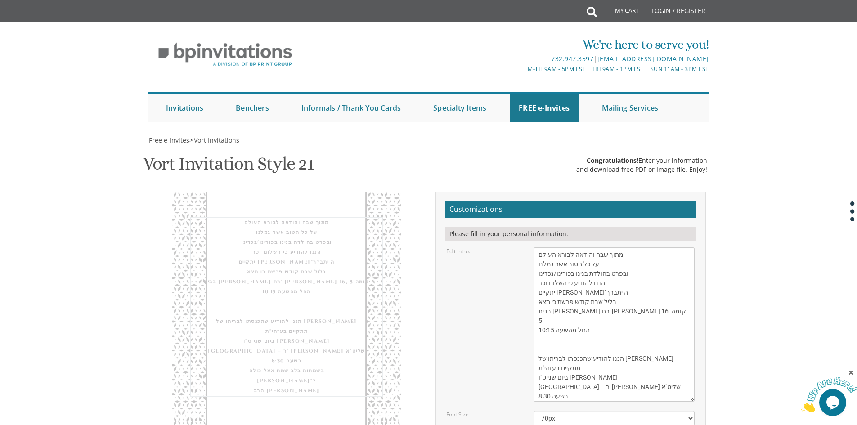
scroll to position [181, 0]
type textarea "מתוך שבח והודאה לבורא העולם על כל הטוב אשר גמלנו ובפרט בהולדת בנינו בכורינו/נכד…"
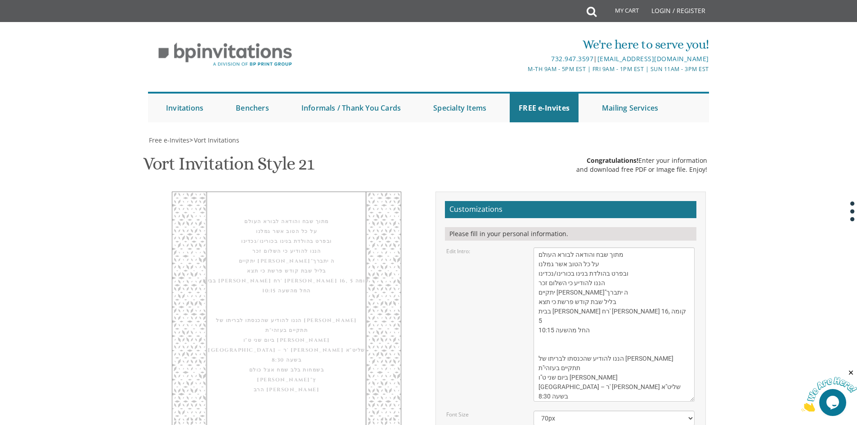
click at [576, 376] on form "Customizations Please fill in your personal information. Edit Intro: With grati…" at bounding box center [570, 431] width 251 height 461
click at [625, 247] on textarea "With gratitude to Hashem We would like to invite you to The vort of our children" at bounding box center [613, 324] width 161 height 154
click at [574, 411] on select "40px 50px 60px 70px 80px" at bounding box center [613, 418] width 161 height 15
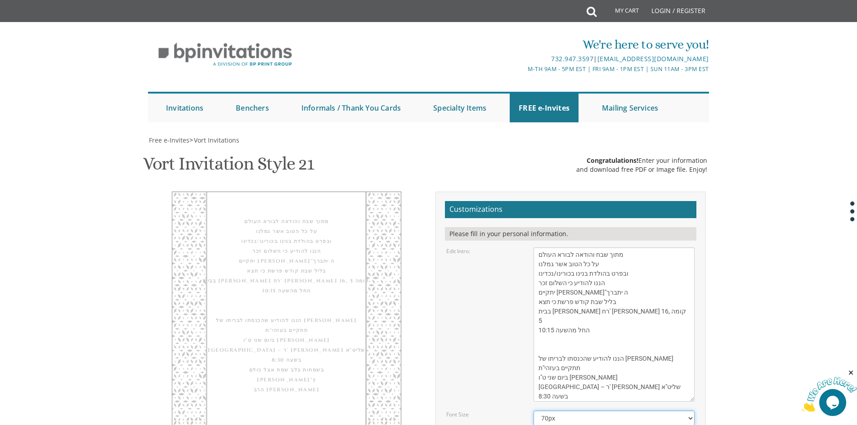
select select "80px"
click at [533, 411] on select "40px 50px 60px 70px 80px" at bounding box center [613, 418] width 161 height 15
click at [583, 260] on textarea "With gratitude to Hashem We would like to invite you to The vort of our children" at bounding box center [613, 324] width 161 height 154
click at [646, 247] on textarea "With gratitude to Hashem We would like to invite you to The vort of our children" at bounding box center [613, 324] width 161 height 154
click at [541, 247] on textarea "With gratitude to Hashem We would like to invite you to The vort of our children" at bounding box center [613, 324] width 161 height 154
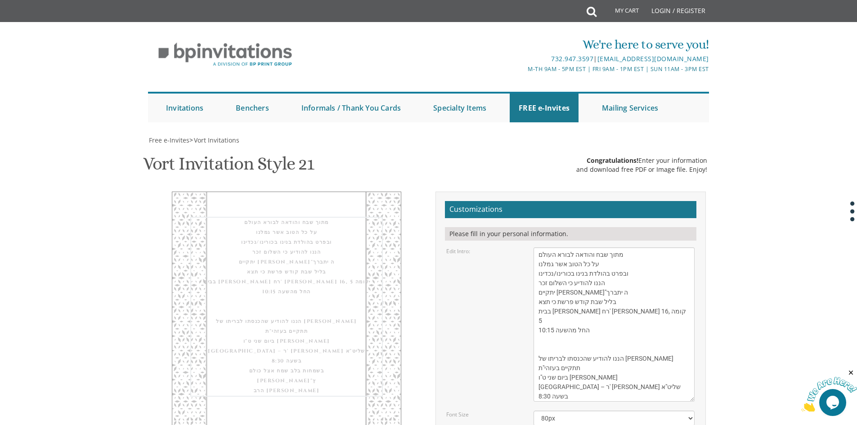
click at [538, 247] on textarea "With gratitude to Hashem We would like to invite you to The vort of our children" at bounding box center [613, 324] width 161 height 154
type textarea "מתוך שבח והודאה לבורא העולם על כל הטוב אשר גמלנו ובפרט בהולדת בנינו בכורינו/נכד…"
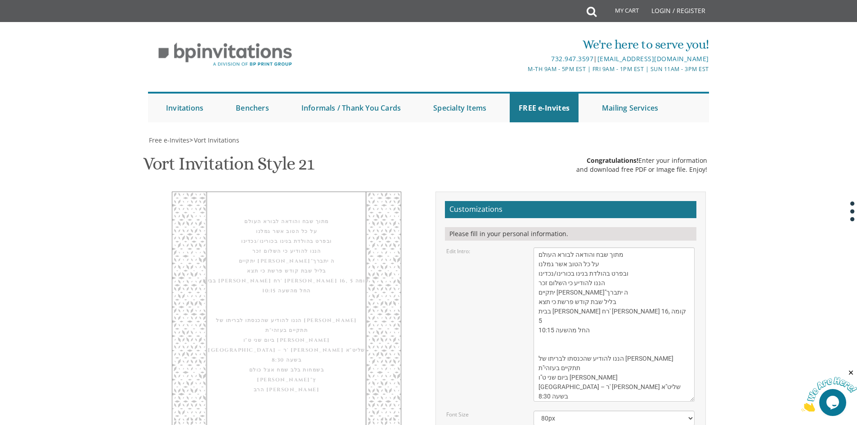
type input "ר"
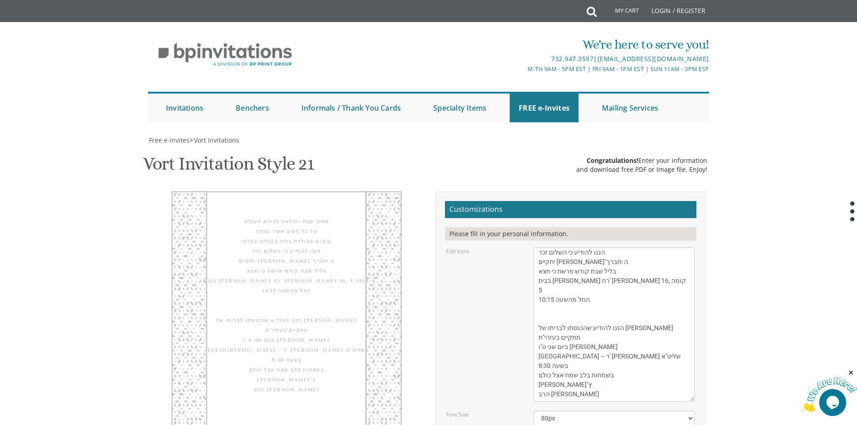
type input "[EMAIL_ADDRESS][DOMAIN_NAME]"
drag, startPoint x: 605, startPoint y: 58, endPoint x: 569, endPoint y: 66, distance: 36.8
click at [570, 247] on textarea "With gratitude to Hashem We would like to invite you to The vort of our children" at bounding box center [613, 324] width 161 height 154
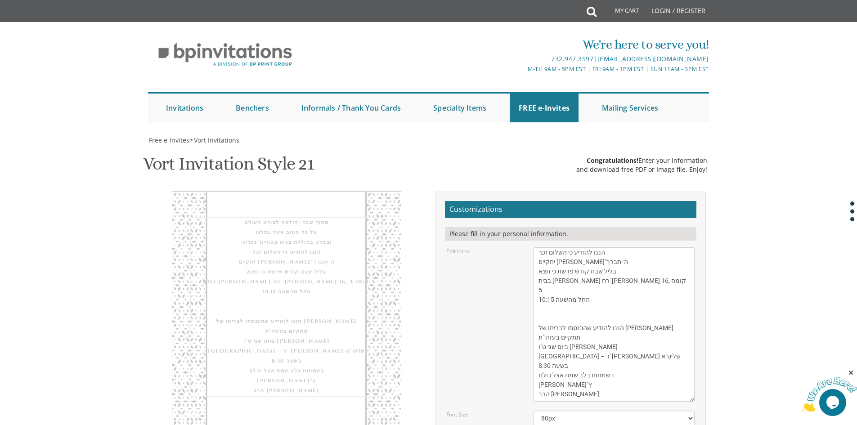
click at [560, 247] on textarea "With gratitude to Hashem We would like to invite you to The vort of our children" at bounding box center [613, 324] width 161 height 154
drag, startPoint x: 560, startPoint y: 74, endPoint x: 562, endPoint y: 58, distance: 15.8
click at [562, 247] on textarea "With gratitude to Hashem We would like to invite you to The vort of our children" at bounding box center [613, 324] width 161 height 154
click at [541, 247] on textarea "With gratitude to Hashem We would like to invite you to The vort of our children" at bounding box center [613, 324] width 161 height 154
drag, startPoint x: 536, startPoint y: 74, endPoint x: 583, endPoint y: 55, distance: 51.4
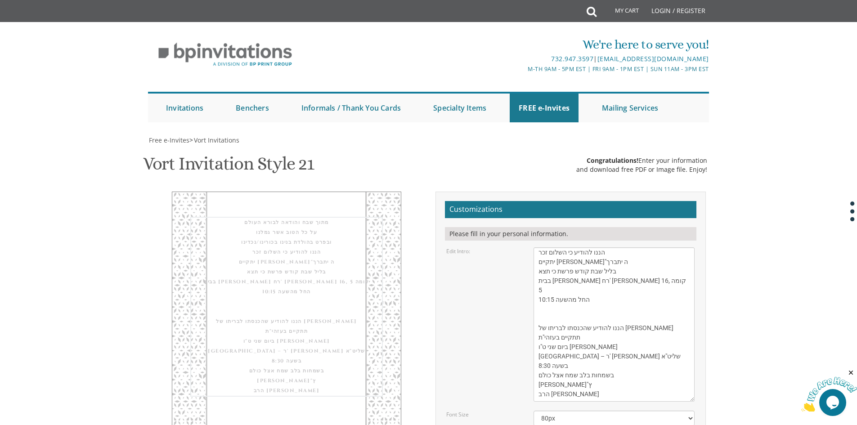
click at [583, 247] on textarea "With gratitude to Hashem We would like to invite you to The vort of our children" at bounding box center [613, 324] width 161 height 154
click at [585, 247] on textarea "With gratitude to Hashem We would like to invite you to The vort of our children" at bounding box center [613, 324] width 161 height 154
drag, startPoint x: 585, startPoint y: 55, endPoint x: 605, endPoint y: 52, distance: 20.9
click at [581, 247] on textarea "With gratitude to Hashem We would like to invite you to The vort of our children" at bounding box center [613, 324] width 161 height 154
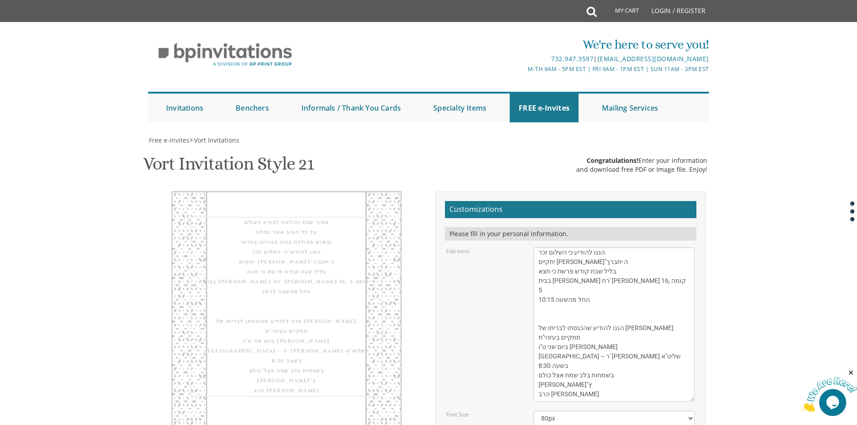
click at [606, 247] on textarea "With gratitude to Hashem We would like to invite you to The vort of our children" at bounding box center [613, 324] width 161 height 154
drag, startPoint x: 606, startPoint y: 51, endPoint x: 604, endPoint y: 62, distance: 10.9
click at [595, 247] on textarea "With gratitude to Hashem We would like to invite you to The vort of our children" at bounding box center [613, 324] width 161 height 154
click at [613, 247] on textarea "With gratitude to Hashem We would like to invite you to The vort of our children" at bounding box center [613, 324] width 161 height 154
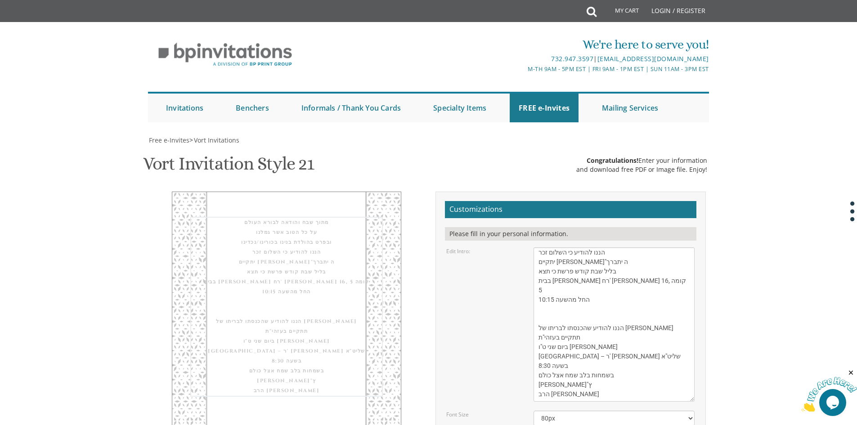
drag, startPoint x: 613, startPoint y: 53, endPoint x: 608, endPoint y: 71, distance: 18.3
click at [608, 247] on textarea "With gratitude to Hashem We would like to invite you to The vort of our children" at bounding box center [613, 324] width 161 height 154
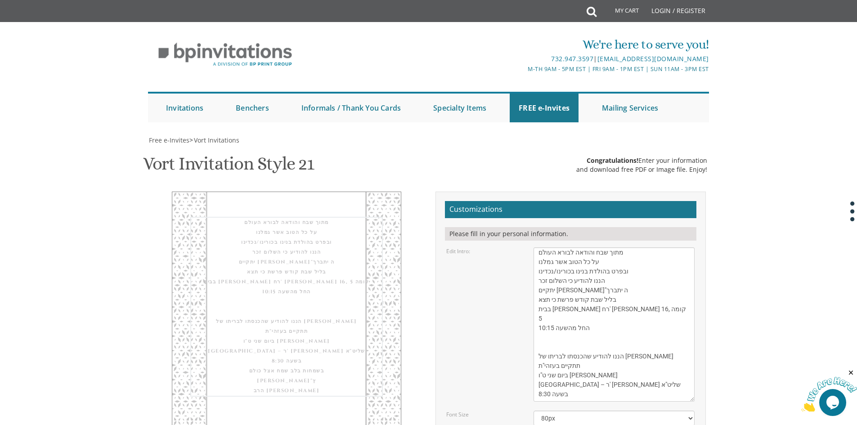
scroll to position [21, 0]
type textarea "מתוך שבח והודאה לבורא העולם על כל הטוב אשר גמלנו ובפרט בהולדת בנינו בכורינו/נכד…"
paste textarea "בשמחות בלב שמח אצל כולם [PERSON_NAME]"ץ [DEMOGRAPHIC_DATA] [PERSON_NAME]"
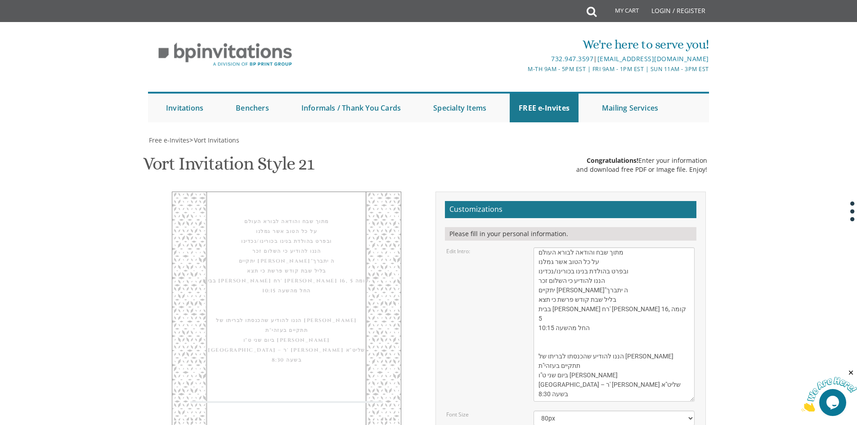
type textarea "בשמחות בלב שמח אצל כולם [PERSON_NAME]"ץ [DEMOGRAPHIC_DATA] [PERSON_NAME]"
click at [661, 247] on textarea "With gratitude to Hashem We would like to invite you to The vort of our children" at bounding box center [613, 324] width 161 height 154
click at [628, 247] on textarea "With gratitude to Hashem We would like to invite you to The vort of our children" at bounding box center [613, 324] width 161 height 154
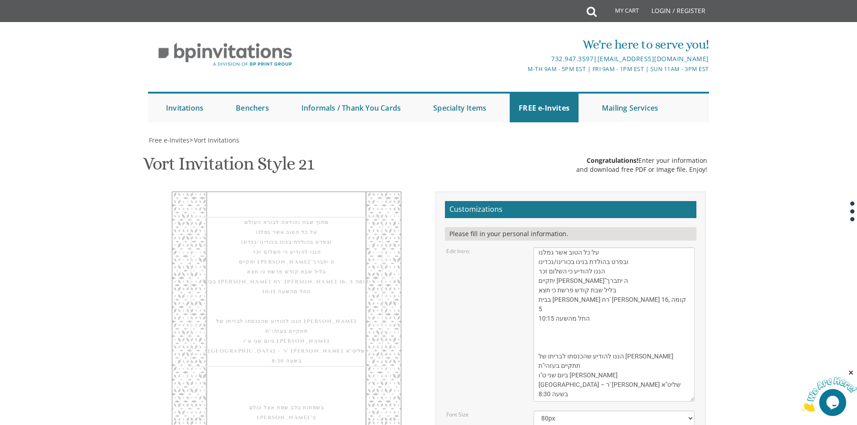
scroll to position [31, 0]
type textarea "מתוך שבח והודאה לבורא העולם על כל הטוב אשר גמלנו ובפרט בהולדת בנינו בכורינו/נכד…"
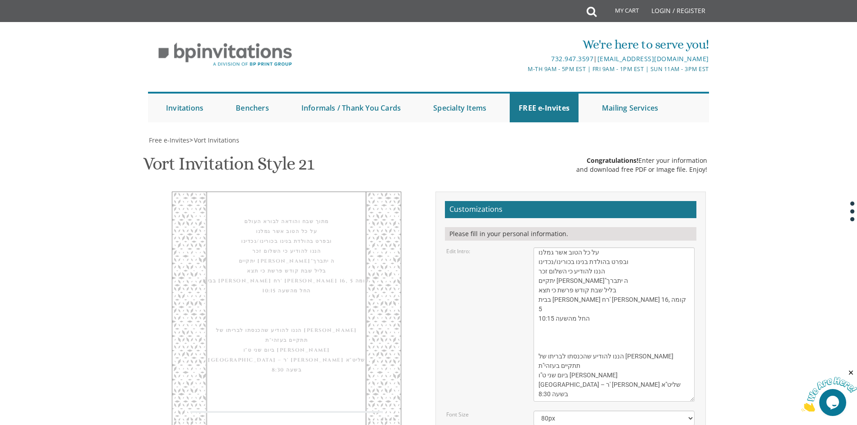
scroll to position [317, 0]
